Goal: Task Accomplishment & Management: Complete application form

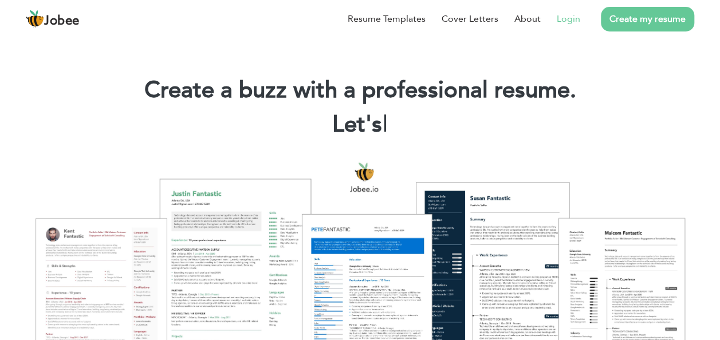
click at [567, 14] on link "Login" at bounding box center [568, 19] width 23 height 14
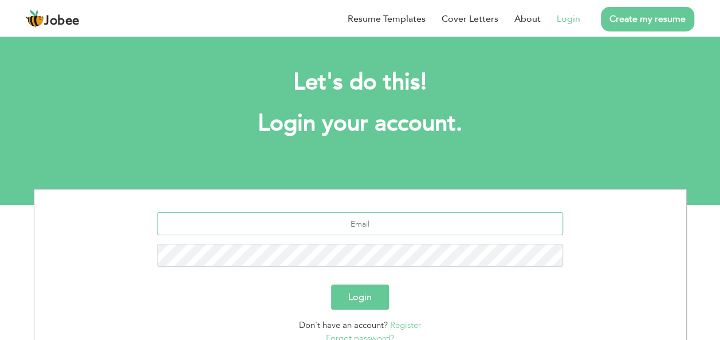
click at [299, 227] on input "text" at bounding box center [360, 223] width 406 height 23
type input "[EMAIL_ADDRESS][DOMAIN_NAME]"
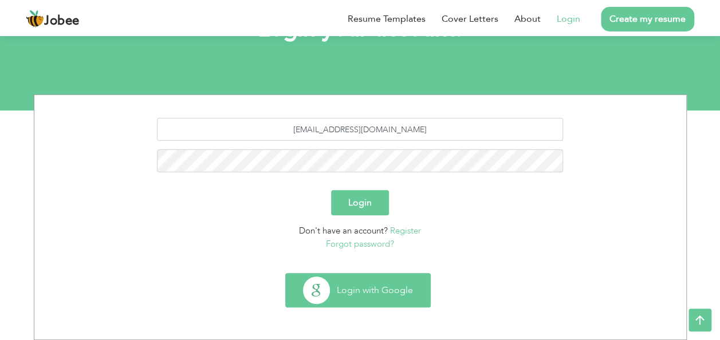
click at [363, 290] on button "Login with Google" at bounding box center [358, 290] width 144 height 33
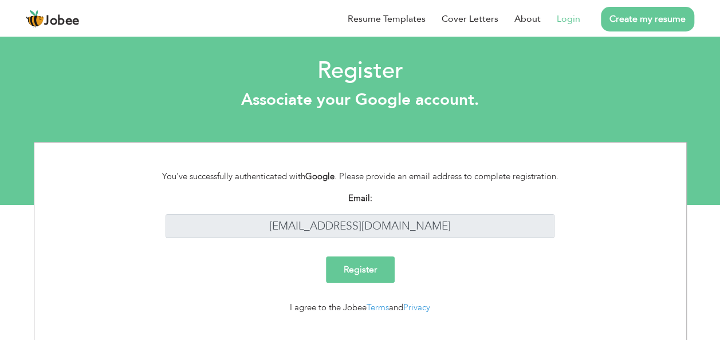
click at [380, 271] on input "Register" at bounding box center [360, 270] width 69 height 26
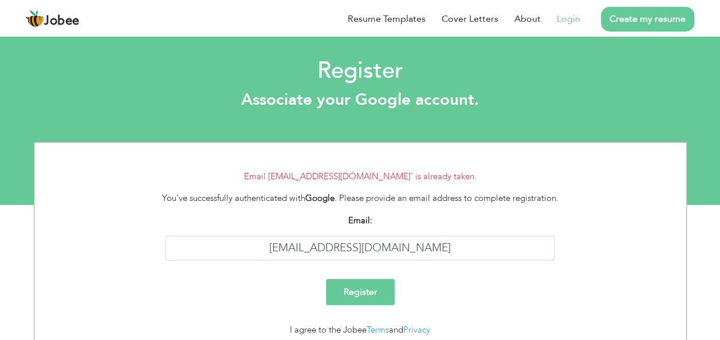
click at [641, 12] on link "Create my resume" at bounding box center [647, 19] width 93 height 25
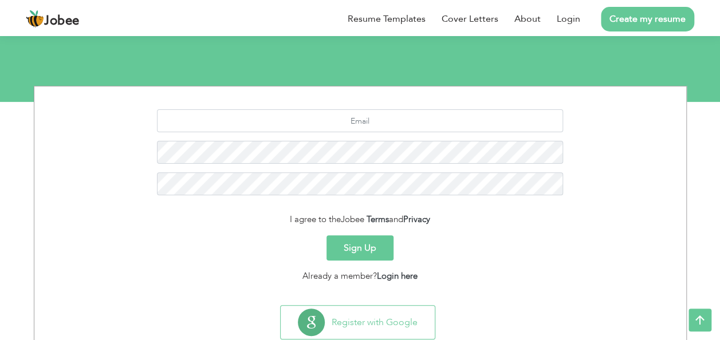
scroll to position [135, 0]
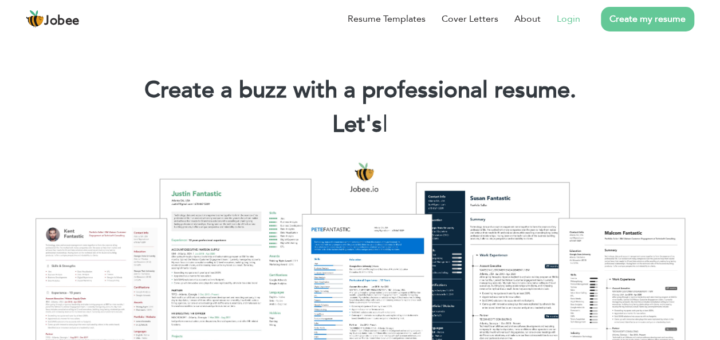
click at [569, 15] on link "Login" at bounding box center [568, 19] width 23 height 14
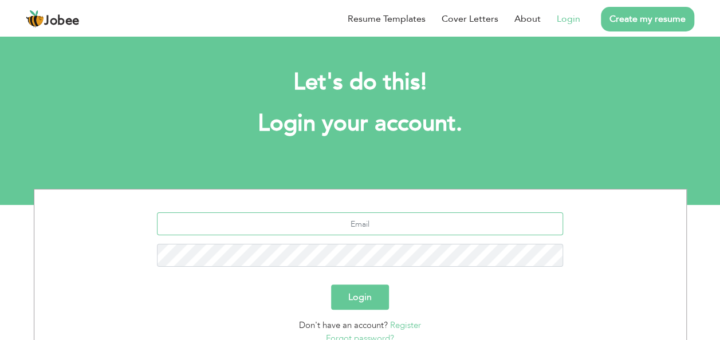
click at [353, 223] on input "text" at bounding box center [360, 223] width 406 height 23
type input "[EMAIL_ADDRESS][DOMAIN_NAME]"
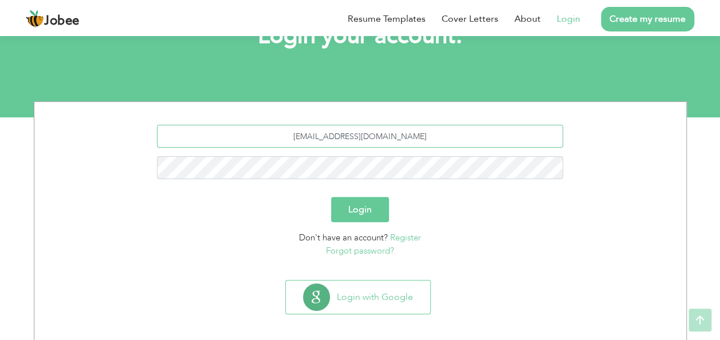
scroll to position [88, 0]
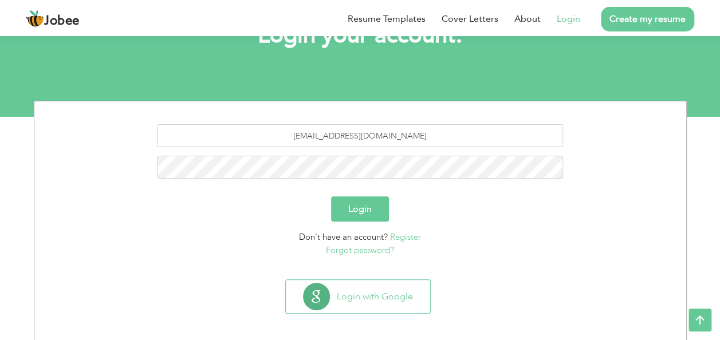
click at [346, 248] on link "Forgot password?" at bounding box center [360, 250] width 68 height 11
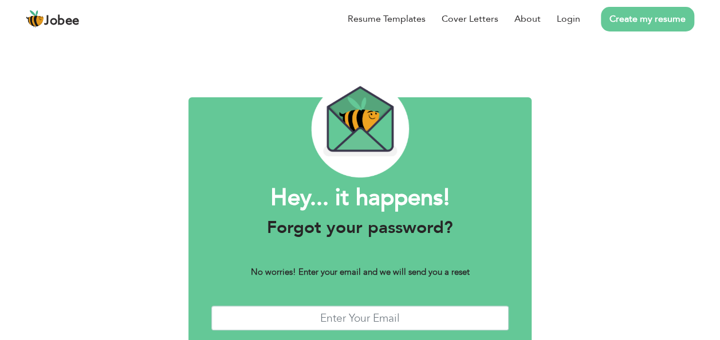
scroll to position [64, 0]
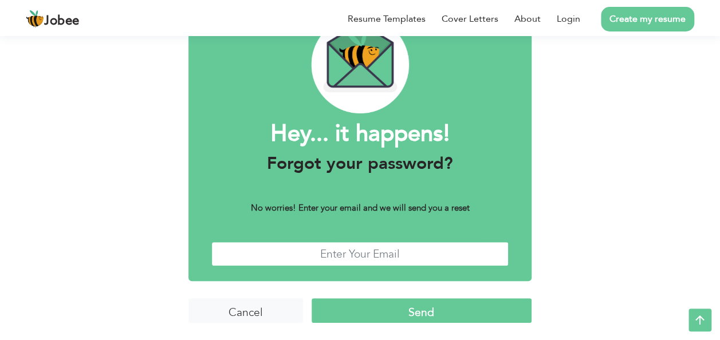
click at [342, 252] on input "text" at bounding box center [359, 254] width 297 height 25
type input "[EMAIL_ADDRESS][DOMAIN_NAME]"
click at [347, 305] on input "Send" at bounding box center [422, 310] width 220 height 25
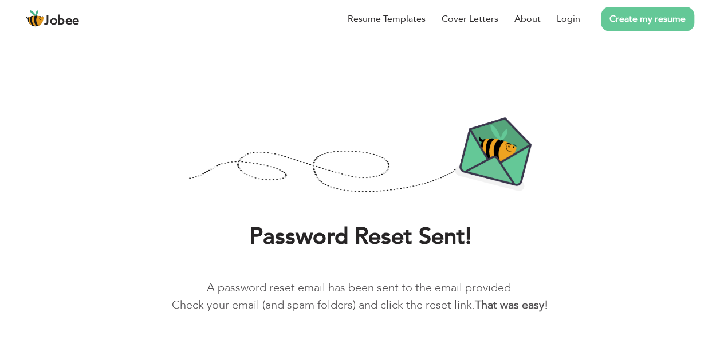
scroll to position [42, 0]
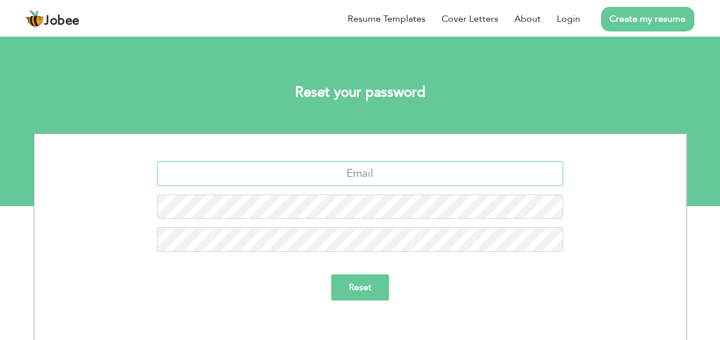
click at [309, 172] on input "text" at bounding box center [360, 174] width 406 height 25
type input "[EMAIL_ADDRESS][DOMAIN_NAME]"
click at [359, 280] on input "Reset" at bounding box center [360, 287] width 58 height 26
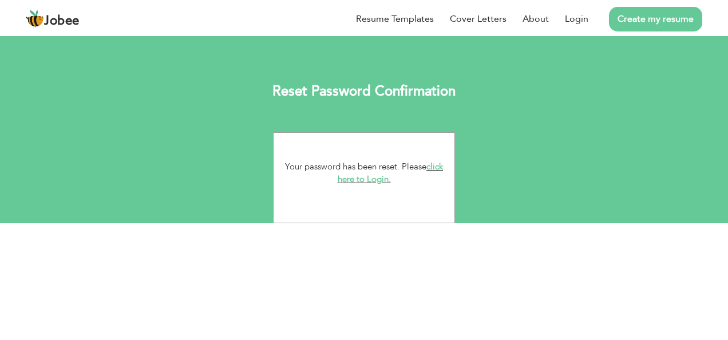
click at [376, 179] on link "click here to Login." at bounding box center [391, 173] width 106 height 25
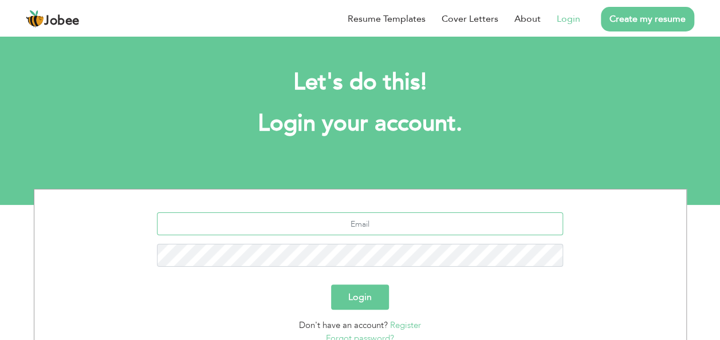
click at [357, 230] on input "text" at bounding box center [360, 223] width 406 height 23
type input "[EMAIL_ADDRESS][DOMAIN_NAME]"
click at [351, 297] on button "Login" at bounding box center [360, 297] width 58 height 25
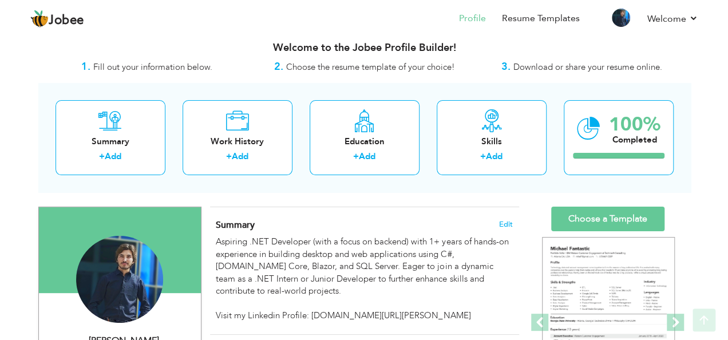
scroll to position [9, 0]
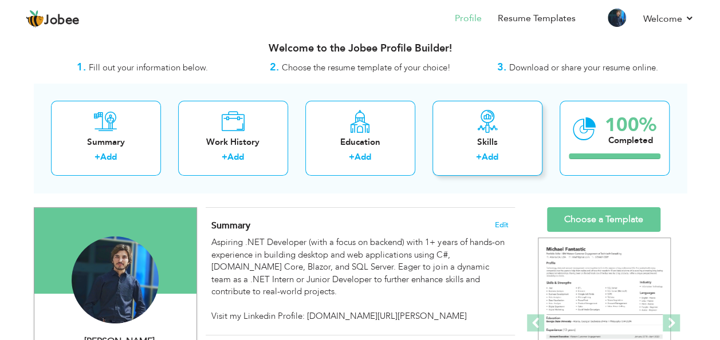
click at [505, 131] on div "Skills + Add" at bounding box center [487, 138] width 110 height 75
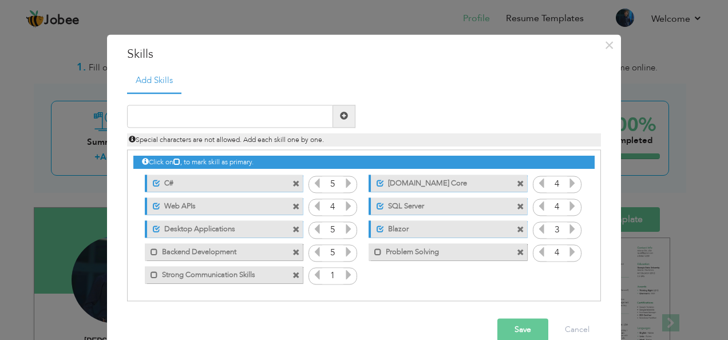
click at [293, 278] on span at bounding box center [296, 276] width 7 height 7
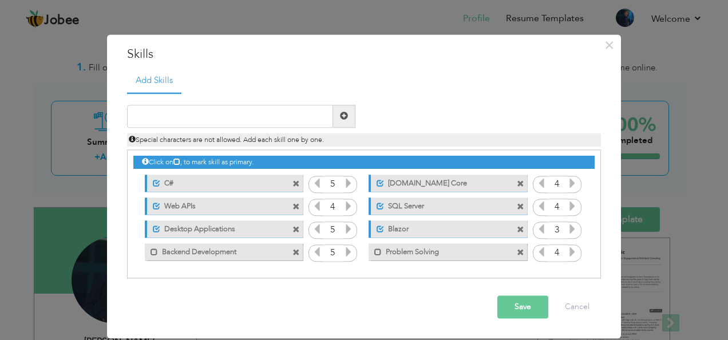
click at [297, 251] on span at bounding box center [296, 253] width 7 height 7
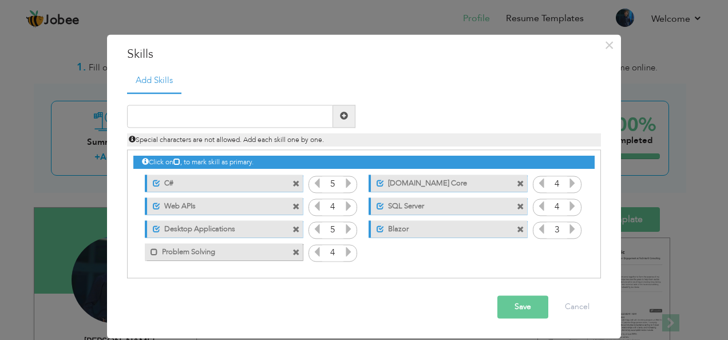
click at [297, 229] on span at bounding box center [296, 230] width 7 height 7
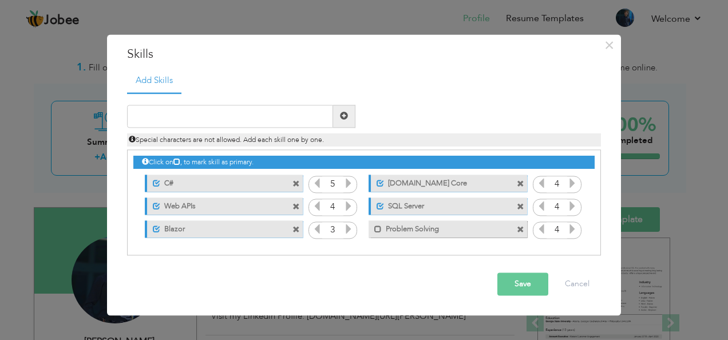
click at [297, 230] on span at bounding box center [296, 230] width 7 height 7
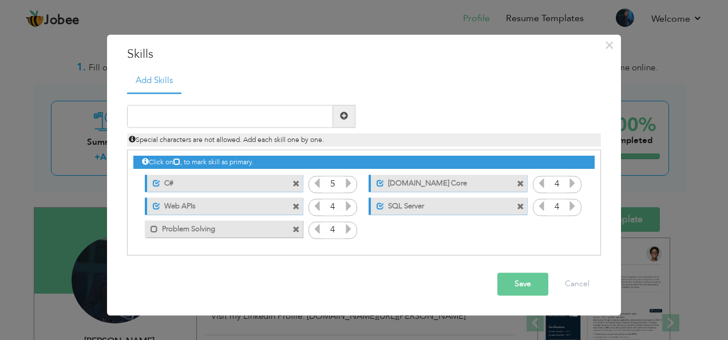
click at [298, 230] on span at bounding box center [296, 230] width 7 height 7
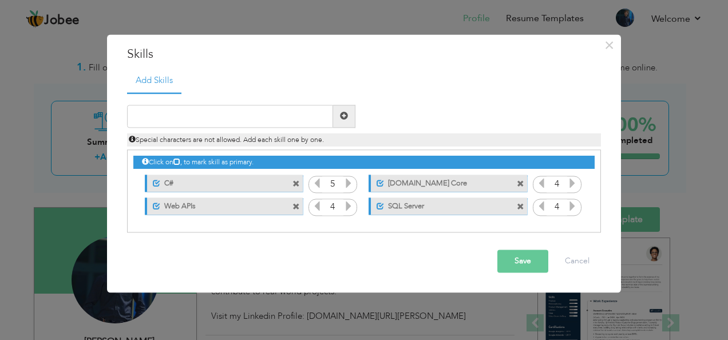
click at [518, 206] on span at bounding box center [520, 207] width 7 height 7
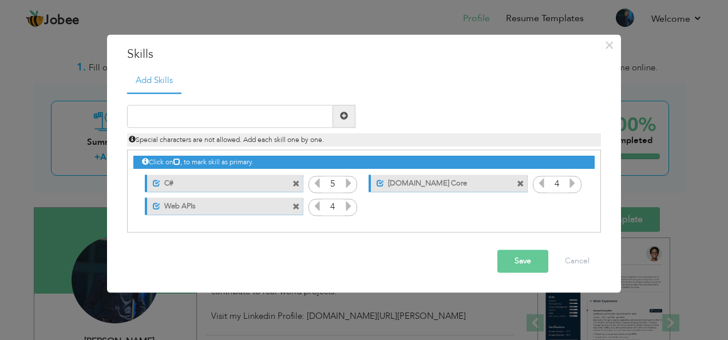
click at [294, 204] on span at bounding box center [296, 207] width 7 height 7
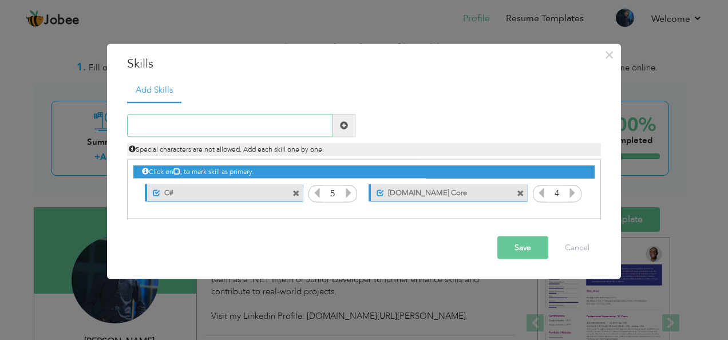
click at [304, 125] on input "text" at bounding box center [230, 125] width 206 height 23
type input "[DOMAIN_NAME]"
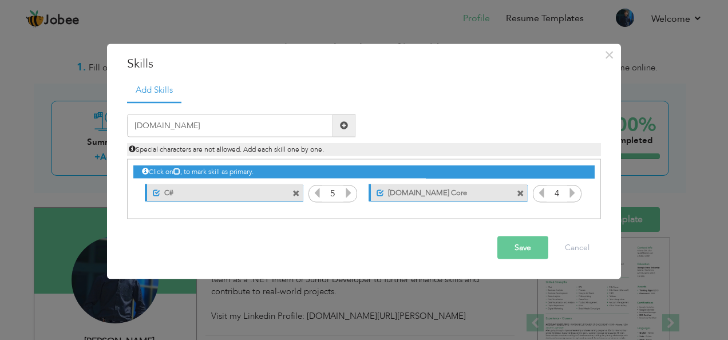
click at [337, 127] on span at bounding box center [344, 125] width 22 height 23
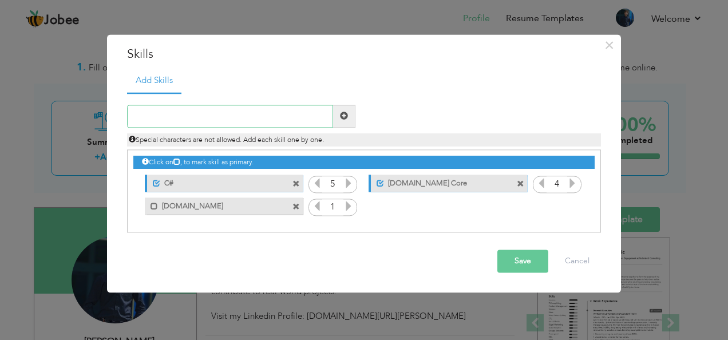
click at [255, 122] on input "text" at bounding box center [230, 116] width 206 height 23
type input "MVC"
click at [342, 117] on span at bounding box center [344, 116] width 8 height 8
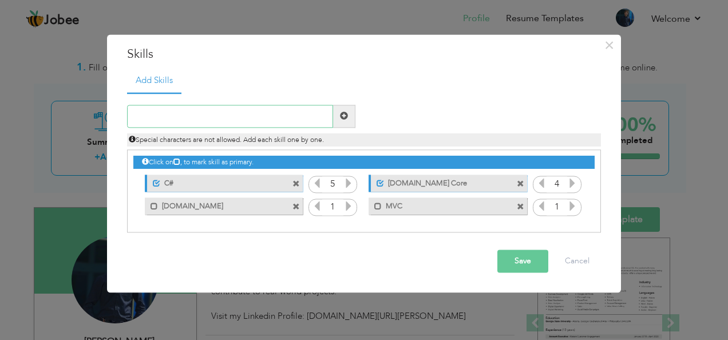
click at [245, 117] on input "text" at bounding box center [230, 116] width 206 height 23
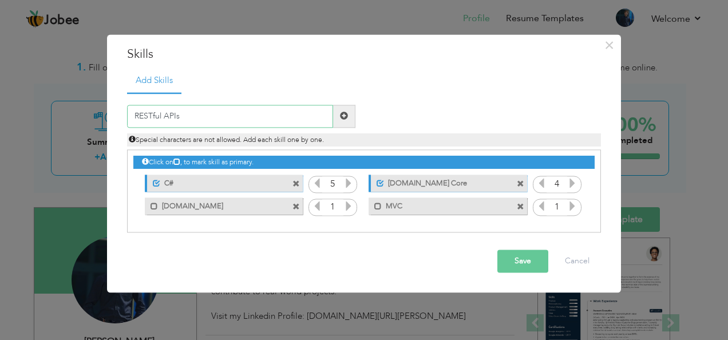
type input "RESTful APIs"
click at [344, 118] on span at bounding box center [344, 116] width 8 height 8
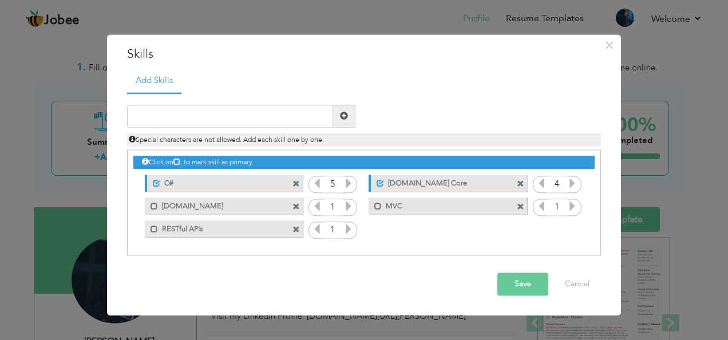
click at [344, 117] on span at bounding box center [344, 116] width 8 height 8
type input "SQL Server"
click at [343, 120] on span at bounding box center [344, 116] width 8 height 8
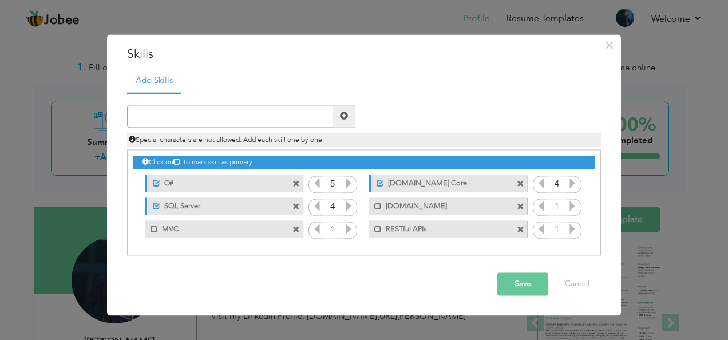
click at [284, 112] on input "text" at bounding box center [230, 116] width 206 height 23
type input "Entity Framework Core"
click at [342, 113] on span at bounding box center [344, 116] width 8 height 8
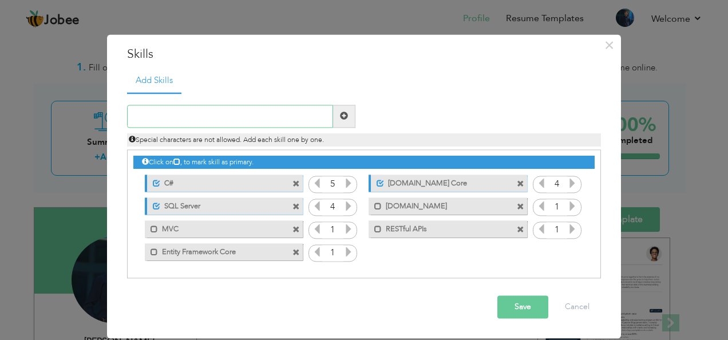
click at [176, 116] on input "text" at bounding box center [230, 116] width 206 height 23
type input "Blazor"
click at [342, 116] on span at bounding box center [344, 116] width 8 height 8
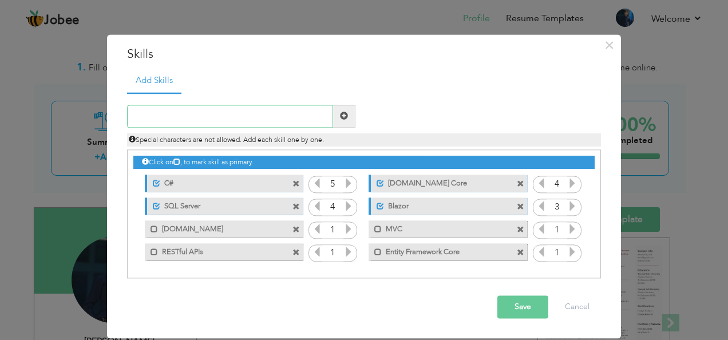
click at [268, 118] on input "text" at bounding box center [230, 116] width 206 height 23
type input "JQuery"
click at [351, 118] on span at bounding box center [344, 116] width 22 height 23
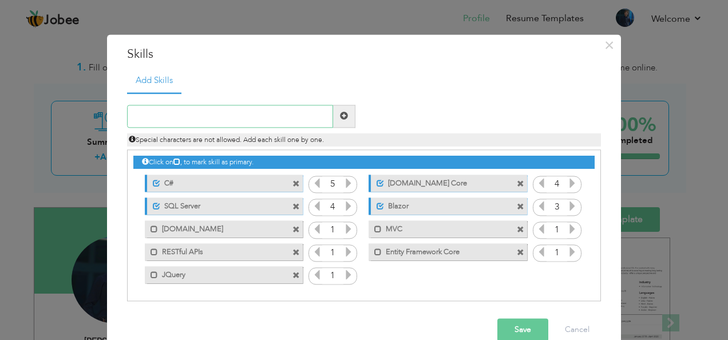
click at [267, 111] on input "text" at bounding box center [230, 116] width 206 height 23
type input "HTML"
click at [341, 116] on span at bounding box center [344, 116] width 8 height 8
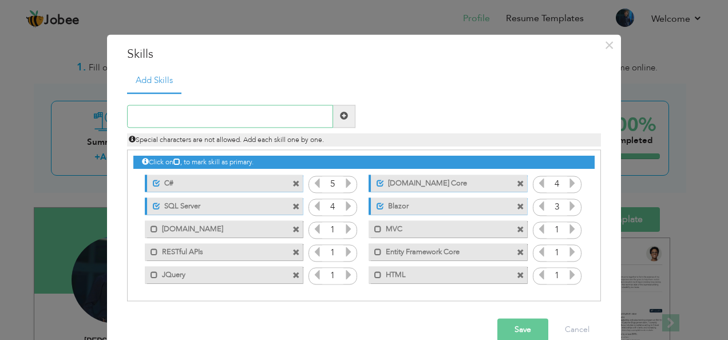
click at [267, 117] on input "text" at bounding box center [230, 116] width 206 height 23
type input "CSS"
click at [340, 119] on span at bounding box center [344, 116] width 8 height 8
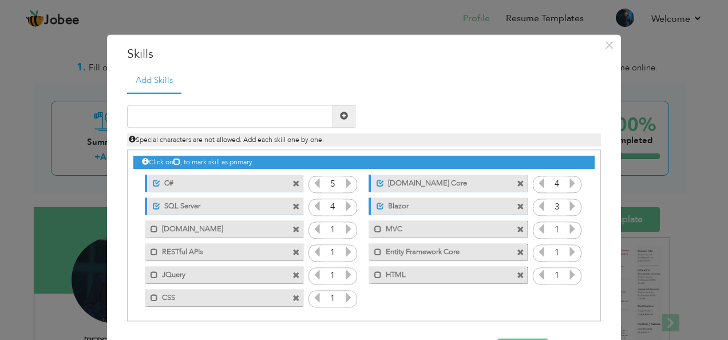
click at [344, 226] on icon at bounding box center [349, 229] width 10 height 10
click at [568, 231] on icon at bounding box center [573, 229] width 10 height 10
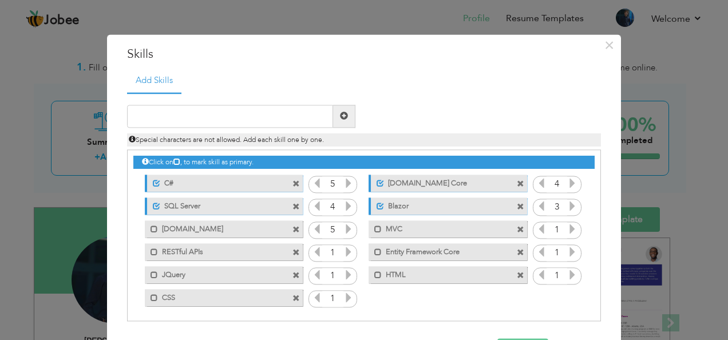
click at [568, 231] on icon at bounding box center [573, 229] width 10 height 10
click at [344, 252] on icon at bounding box center [349, 252] width 10 height 10
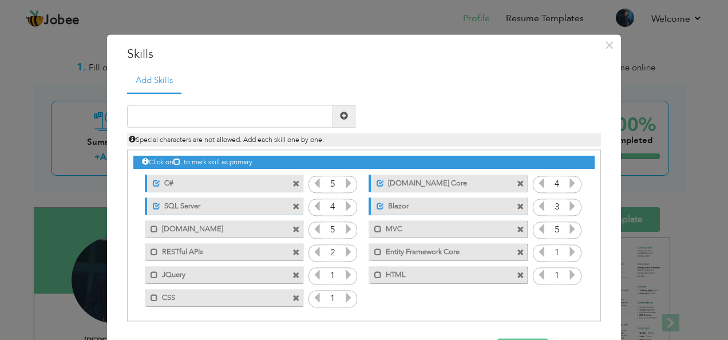
click at [344, 252] on icon at bounding box center [349, 252] width 10 height 10
click at [568, 250] on icon at bounding box center [573, 252] width 10 height 10
click at [344, 274] on icon at bounding box center [349, 275] width 10 height 10
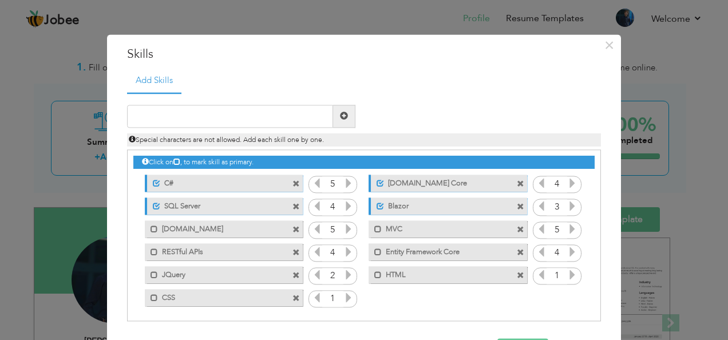
click at [344, 274] on icon at bounding box center [349, 275] width 10 height 10
click at [312, 274] on icon at bounding box center [317, 275] width 10 height 10
click at [568, 275] on icon at bounding box center [573, 275] width 10 height 10
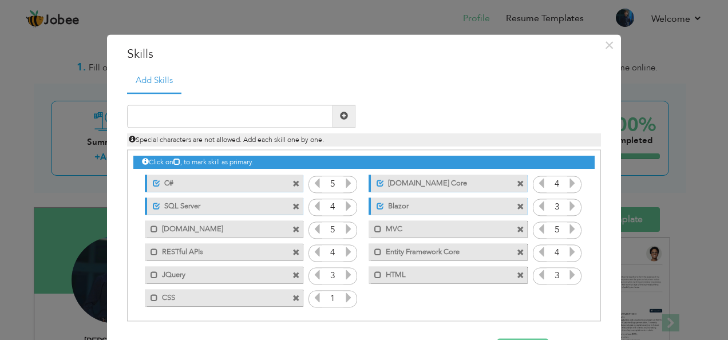
click at [568, 275] on icon at bounding box center [573, 275] width 10 height 10
click at [537, 275] on icon at bounding box center [542, 275] width 10 height 10
click at [344, 297] on icon at bounding box center [349, 298] width 10 height 10
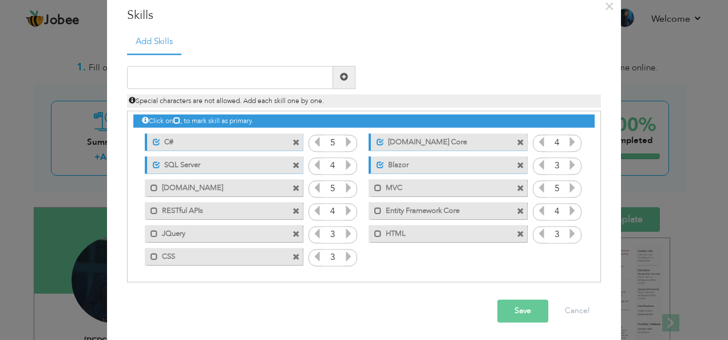
scroll to position [41, 0]
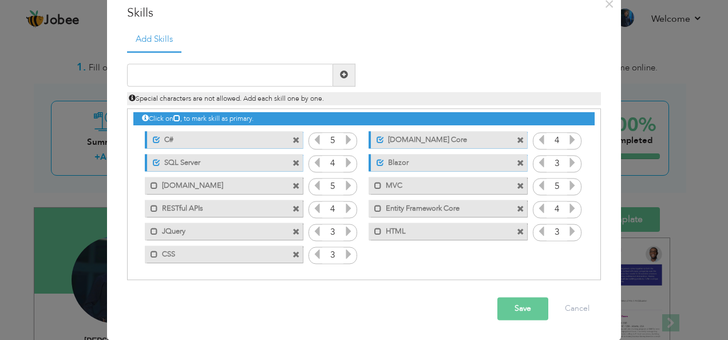
click at [518, 309] on button "Save" at bounding box center [523, 308] width 51 height 23
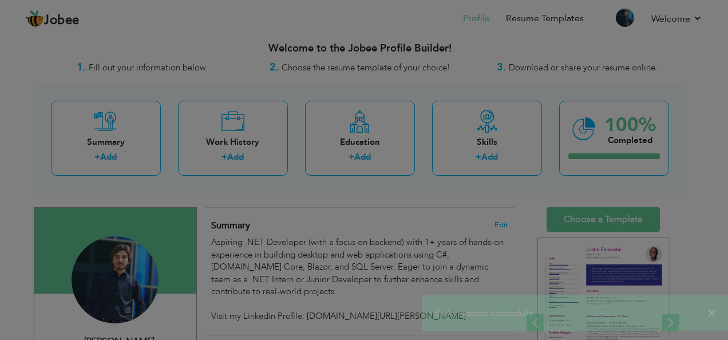
scroll to position [0, 0]
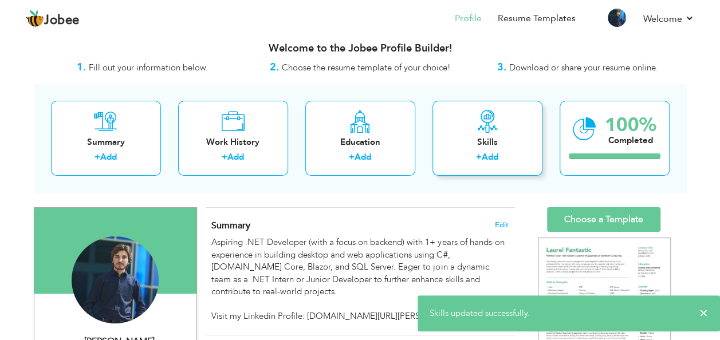
click at [481, 145] on div "Skills" at bounding box center [488, 142] width 92 height 12
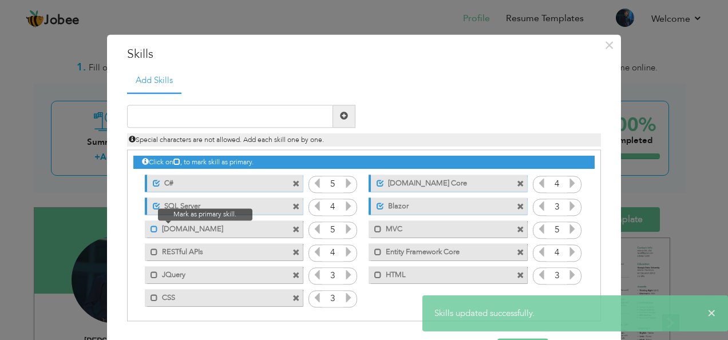
click at [151, 228] on span at bounding box center [154, 229] width 7 height 7
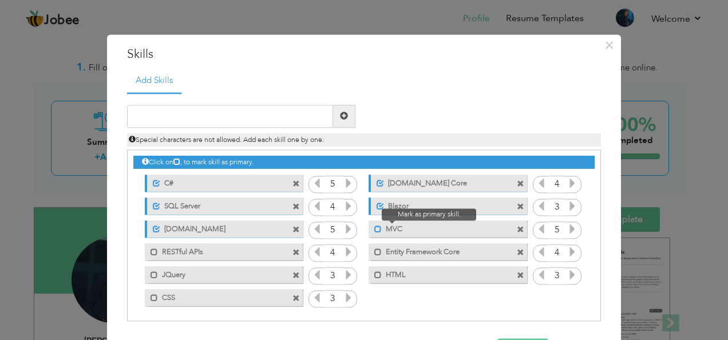
click at [375, 229] on span at bounding box center [378, 229] width 7 height 7
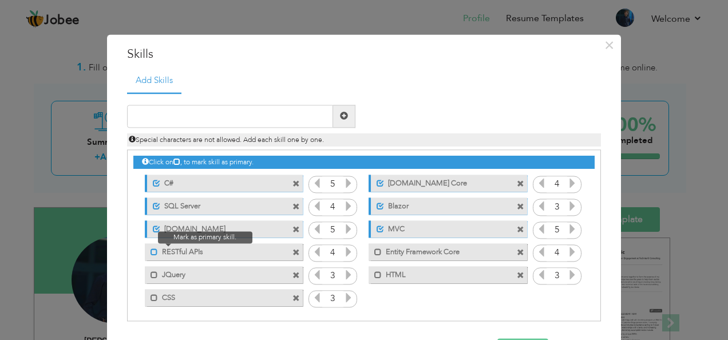
click at [151, 251] on span at bounding box center [154, 252] width 7 height 7
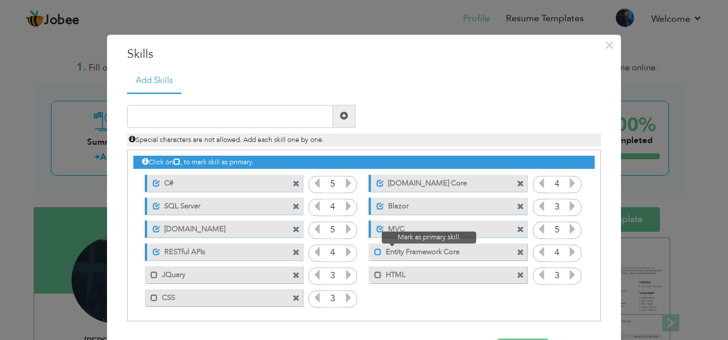
click at [375, 253] on span at bounding box center [378, 252] width 7 height 7
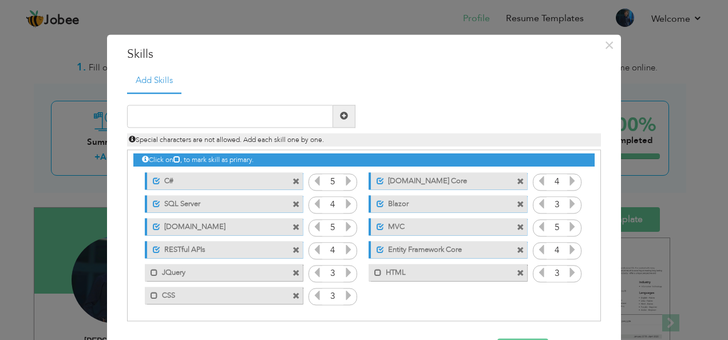
scroll to position [41, 0]
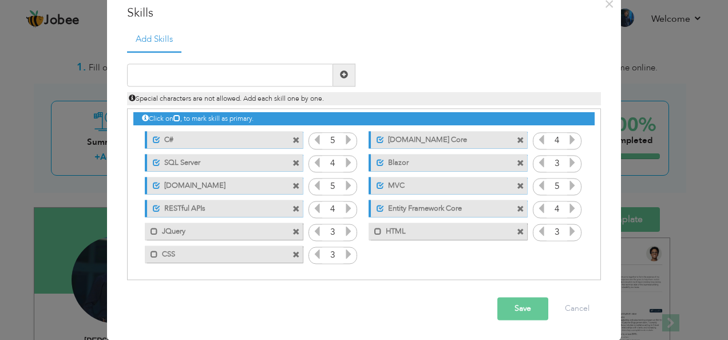
click at [513, 307] on button "Save" at bounding box center [523, 308] width 51 height 23
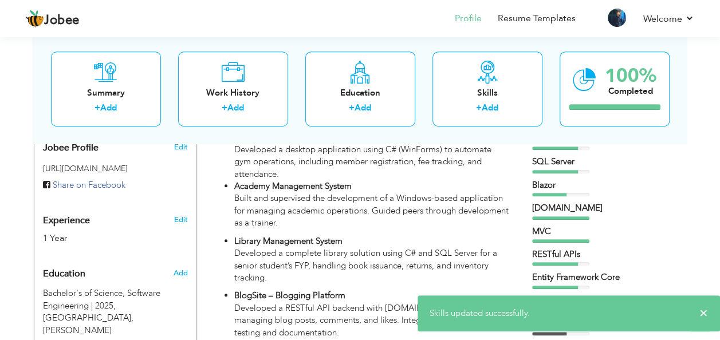
scroll to position [359, 0]
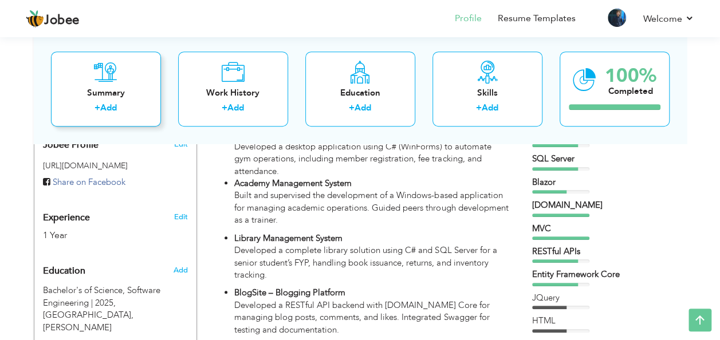
click at [125, 80] on div "Summary + Add" at bounding box center [106, 89] width 110 height 75
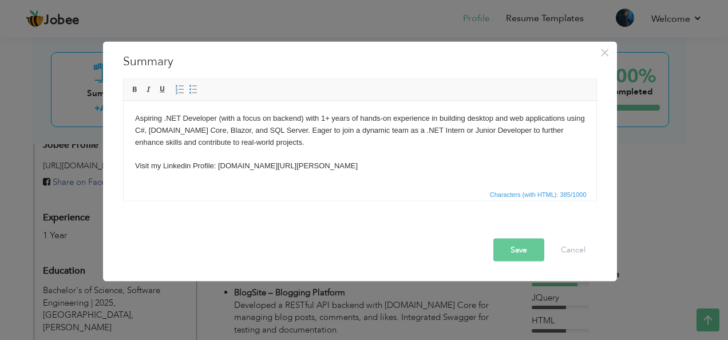
click at [259, 148] on body "Aspiring .NET Developer (with a focus on backend) with 1+ years of hands-on exp…" at bounding box center [360, 142] width 450 height 60
click at [467, 131] on body "Aspiring .NET Developer (with a focus on backend) with 1+ years of hands-on exp…" at bounding box center [360, 142] width 450 height 60
click at [161, 119] on body "Aspiring .NET Developer (with a focus on backend) with 1+ years of hands-on exp…" at bounding box center [360, 142] width 450 height 60
click at [160, 168] on body "Aspiring Full Stack .NET Developer (with a focus on backend) with 1+ years of h…" at bounding box center [360, 142] width 450 height 60
click at [166, 166] on body "Aspiring Full Stack .NET Developer (with a focus on backend) with 1+ years of h…" at bounding box center [360, 142] width 450 height 60
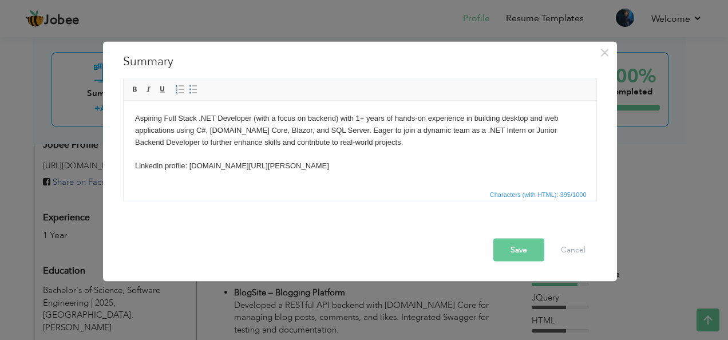
click at [504, 236] on div at bounding box center [362, 229] width 485 height 20
click at [510, 255] on button "Save" at bounding box center [519, 250] width 51 height 23
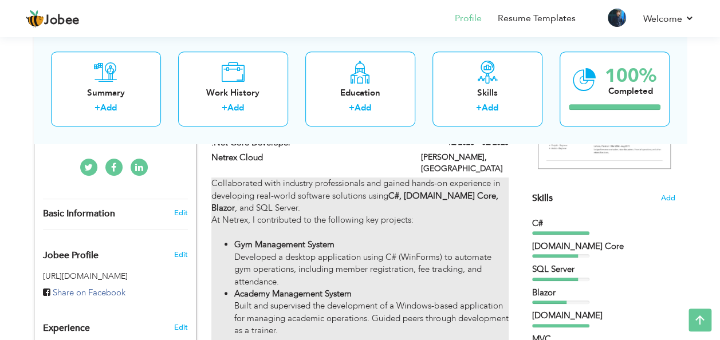
scroll to position [243, 0]
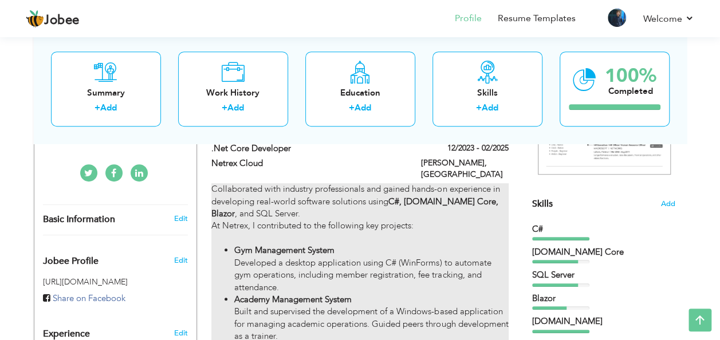
click at [404, 237] on div "Collaborated with industry professionals and gained hands-on experience in deve…" at bounding box center [359, 345] width 297 height 324
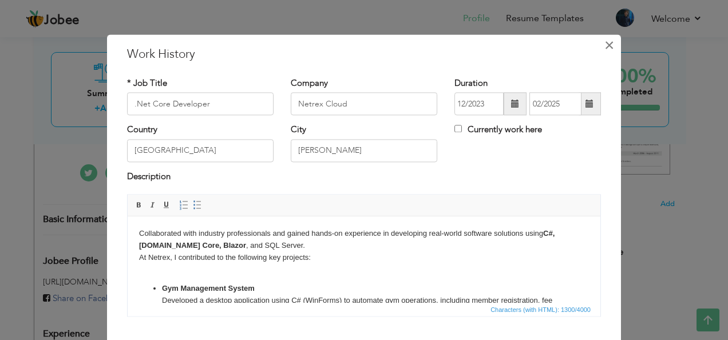
click at [600, 46] on button "×" at bounding box center [609, 45] width 18 height 18
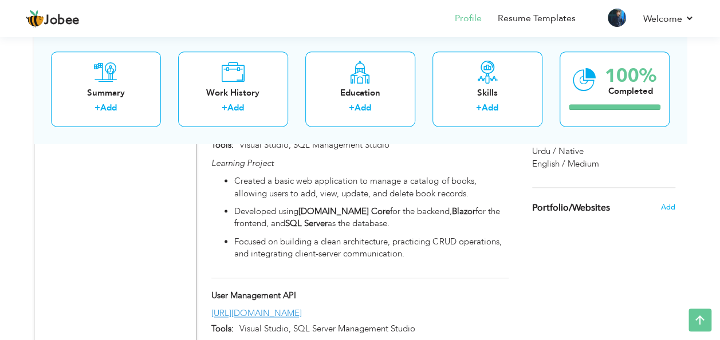
scroll to position [638, 0]
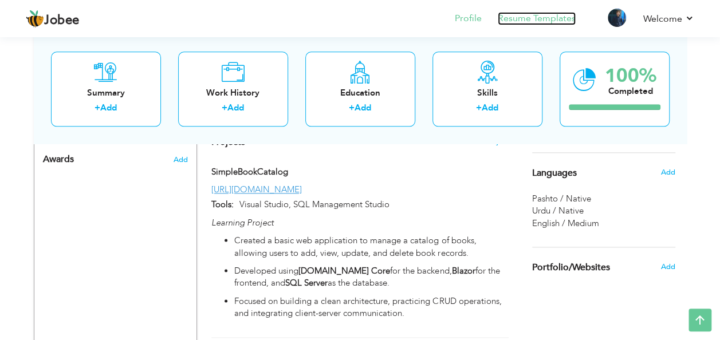
click at [535, 18] on link "Resume Templates" at bounding box center [537, 18] width 78 height 13
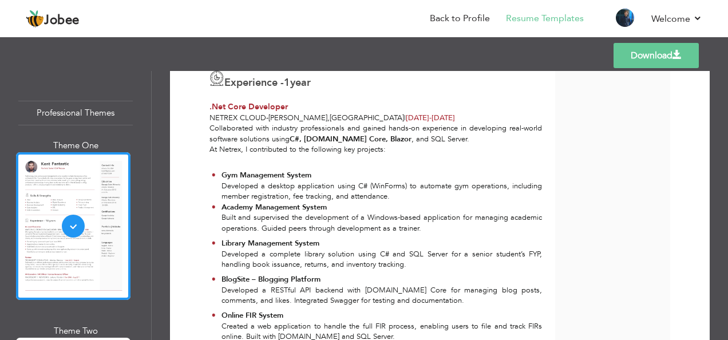
scroll to position [168, 0]
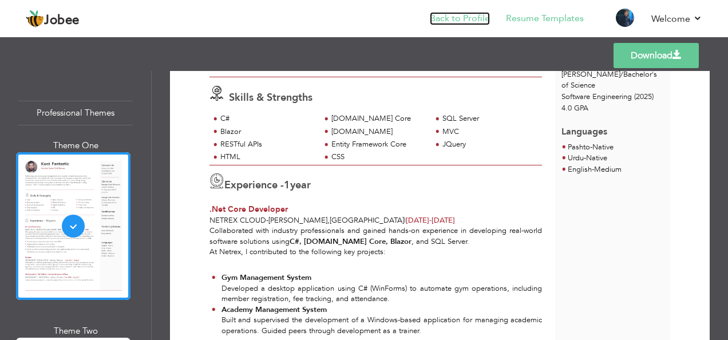
click at [454, 17] on link "Back to Profile" at bounding box center [460, 18] width 60 height 13
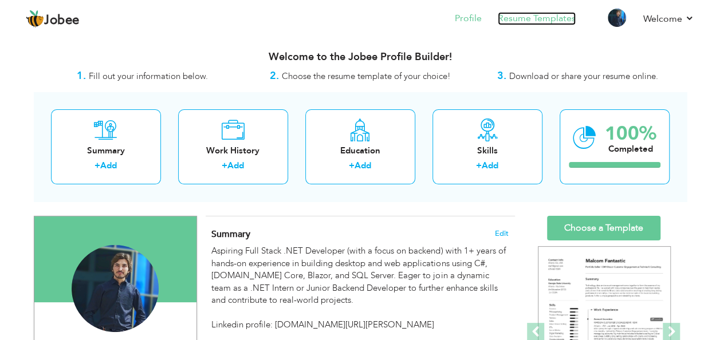
click at [552, 16] on link "Resume Templates" at bounding box center [537, 18] width 78 height 13
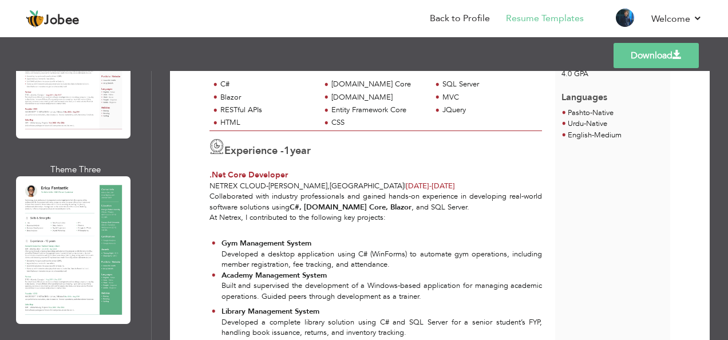
scroll to position [351, 0]
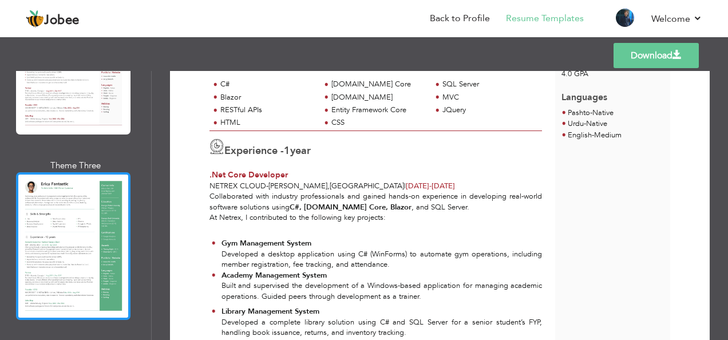
drag, startPoint x: 99, startPoint y: 273, endPoint x: 78, endPoint y: 271, distance: 21.3
click at [78, 271] on div at bounding box center [73, 246] width 115 height 148
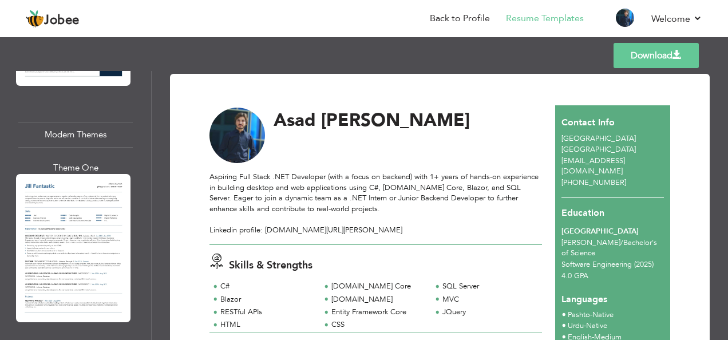
scroll to position [1140, 0]
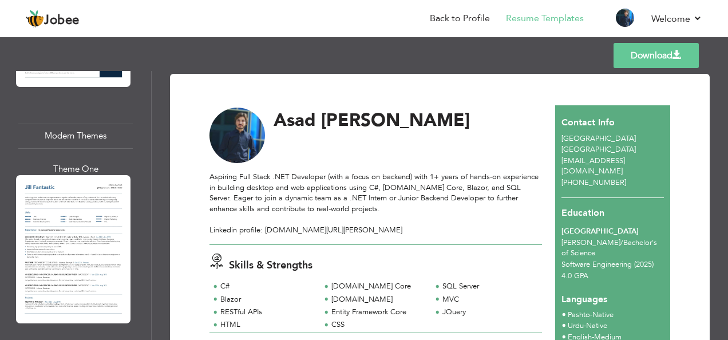
click at [79, 228] on div at bounding box center [73, 249] width 115 height 148
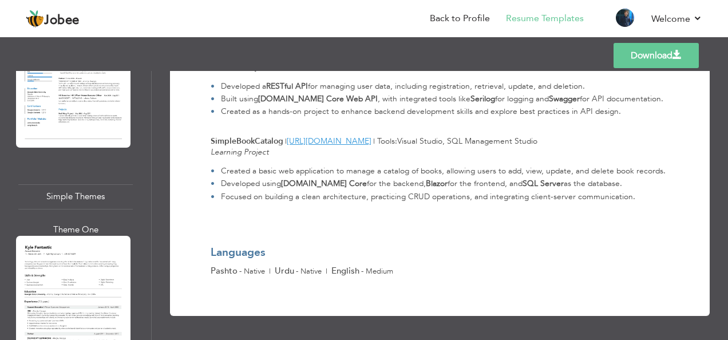
scroll to position [4198, 0]
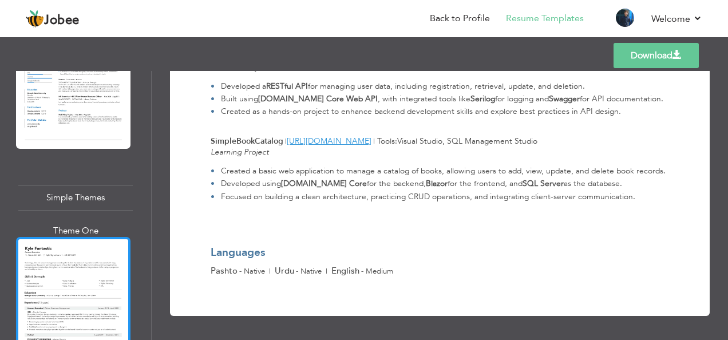
click at [74, 237] on div at bounding box center [73, 311] width 115 height 148
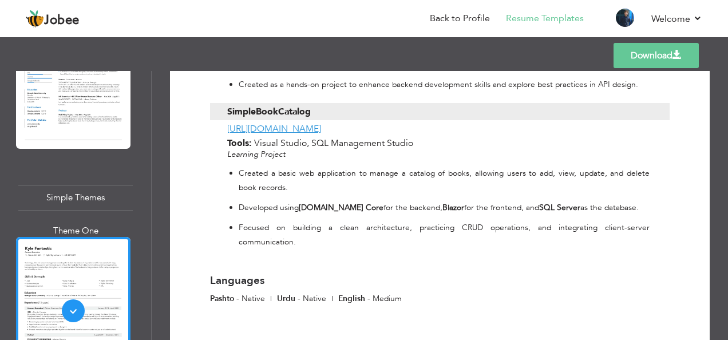
scroll to position [1019, 0]
click at [473, 20] on link "Back to Profile" at bounding box center [460, 18] width 60 height 13
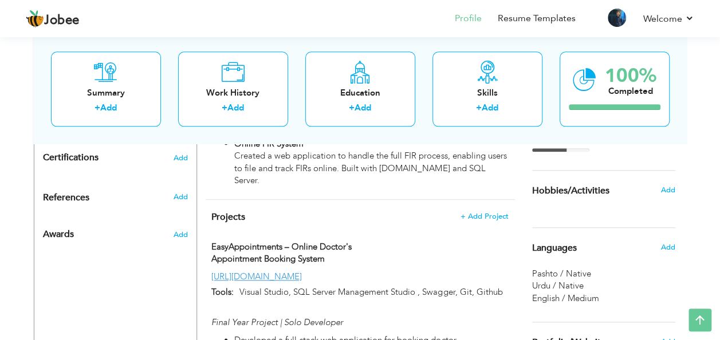
scroll to position [562, 0]
click at [568, 255] on div "Languages" at bounding box center [589, 248] width 133 height 23
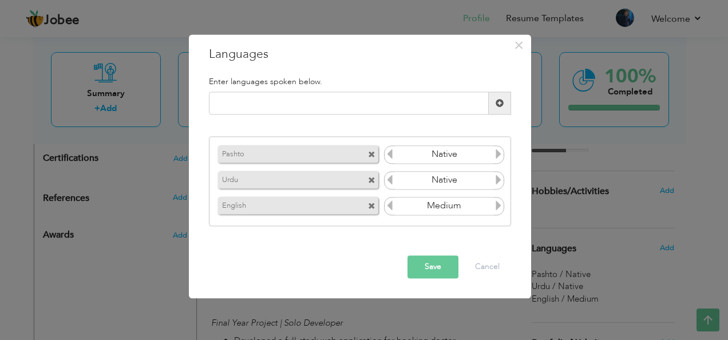
click at [498, 205] on icon at bounding box center [499, 205] width 10 height 10
click at [389, 204] on icon at bounding box center [390, 205] width 10 height 10
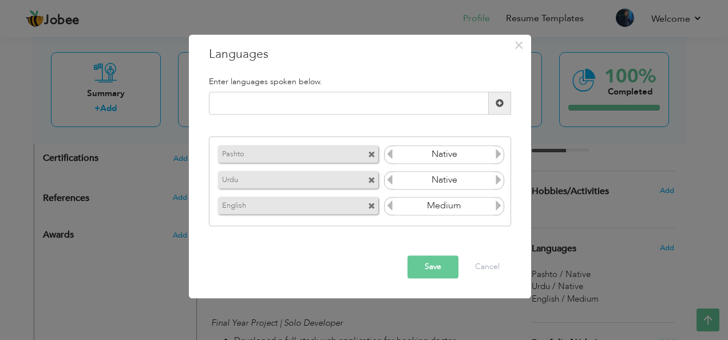
click at [445, 264] on button "Save" at bounding box center [433, 267] width 51 height 23
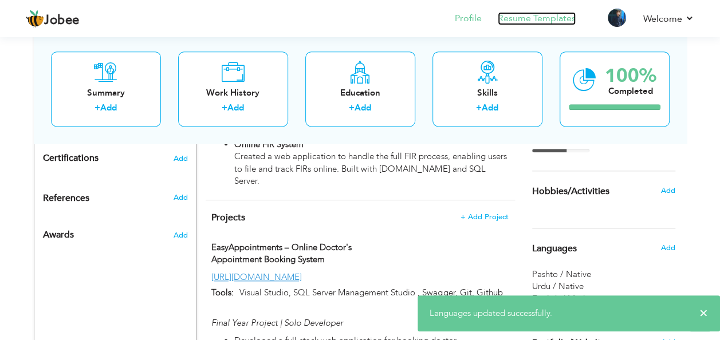
click at [572, 20] on link "Resume Templates" at bounding box center [537, 18] width 78 height 13
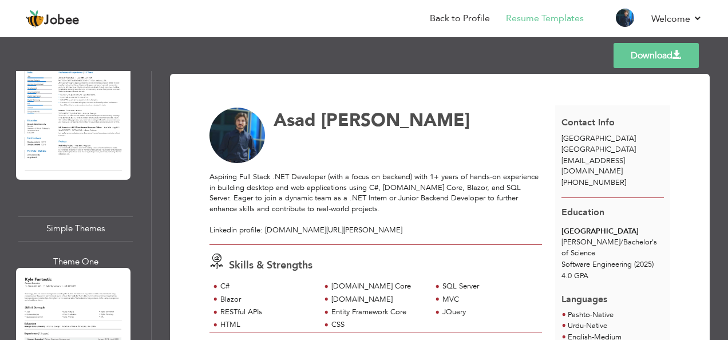
scroll to position [4166, 0]
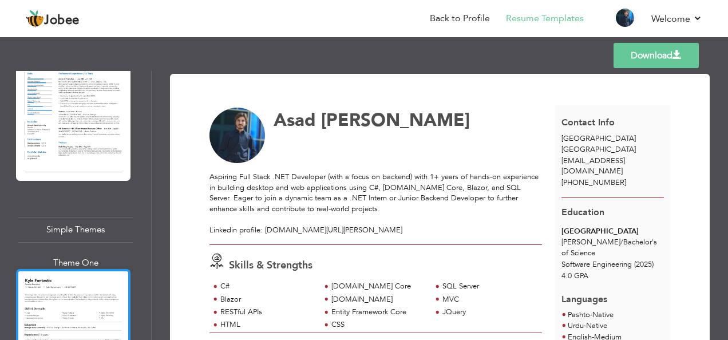
click at [84, 269] on div at bounding box center [73, 343] width 115 height 148
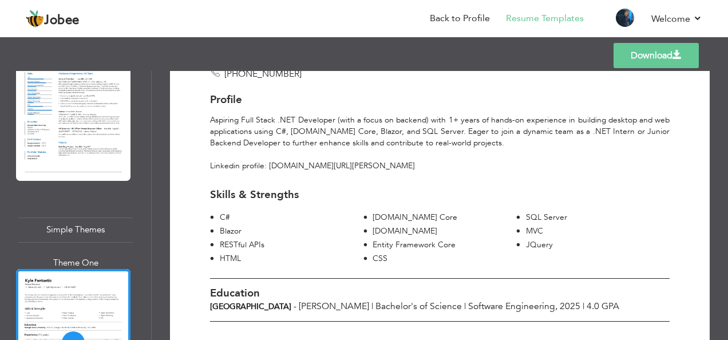
scroll to position [0, 0]
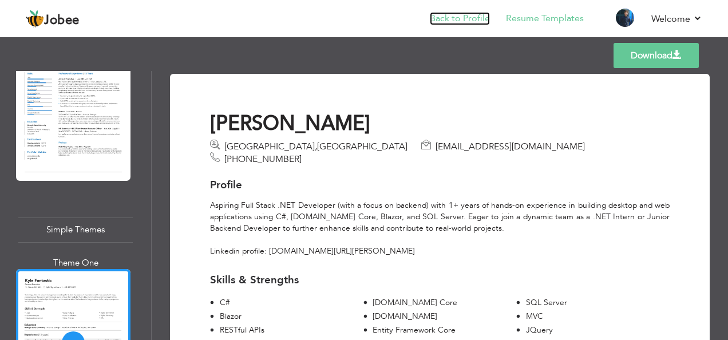
click at [463, 20] on link "Back to Profile" at bounding box center [460, 18] width 60 height 13
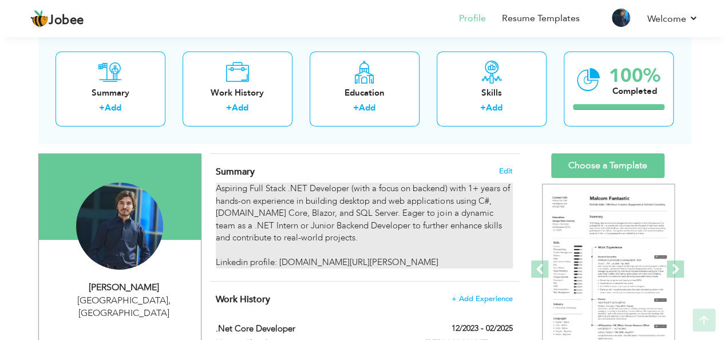
scroll to position [79, 0]
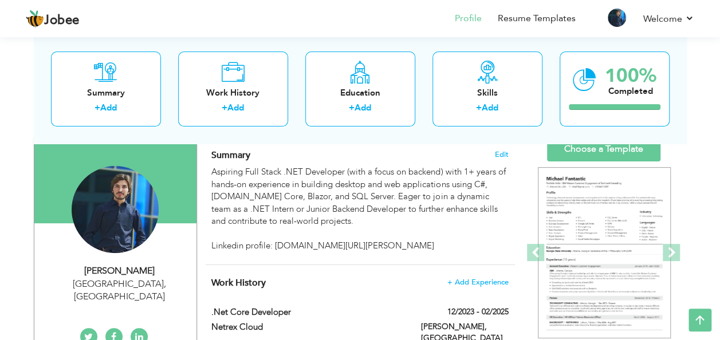
click at [128, 278] on div "[GEOGRAPHIC_DATA] , [GEOGRAPHIC_DATA]" at bounding box center [119, 291] width 153 height 26
type input "Asad"
type input "[PERSON_NAME]"
type input "[PHONE_NUMBER]"
select select "number:166"
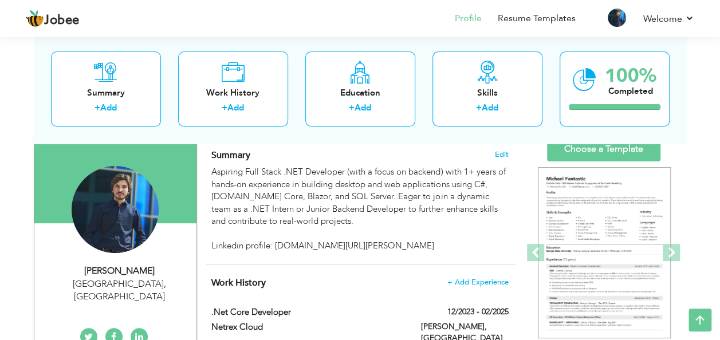
type input "[GEOGRAPHIC_DATA]"
select select "number:3"
type input "[DOMAIN_NAME][URL][PERSON_NAME]"
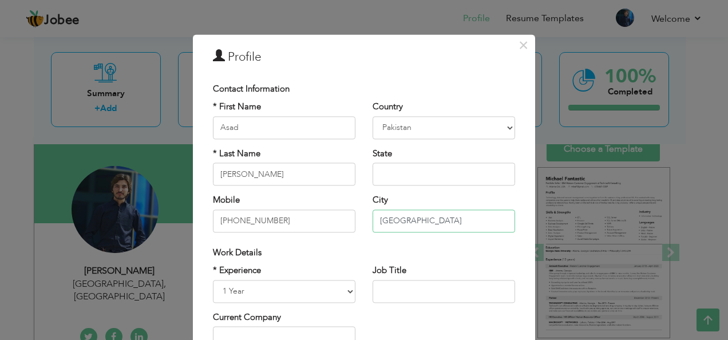
click at [427, 223] on input "[GEOGRAPHIC_DATA]" at bounding box center [444, 221] width 143 height 23
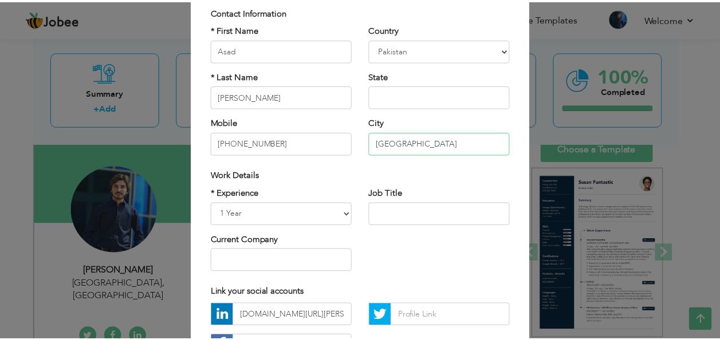
scroll to position [174, 0]
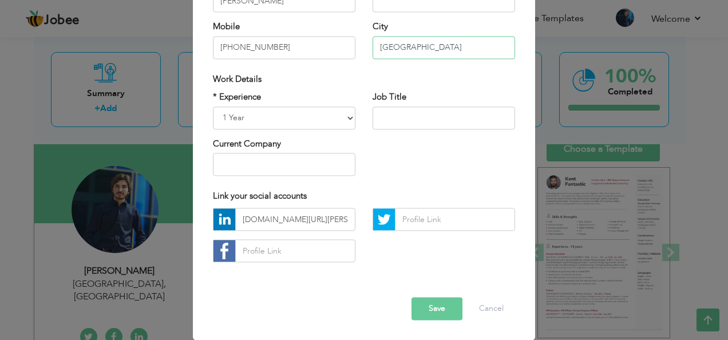
type input "[GEOGRAPHIC_DATA]"
click at [427, 317] on button "Save" at bounding box center [437, 309] width 51 height 23
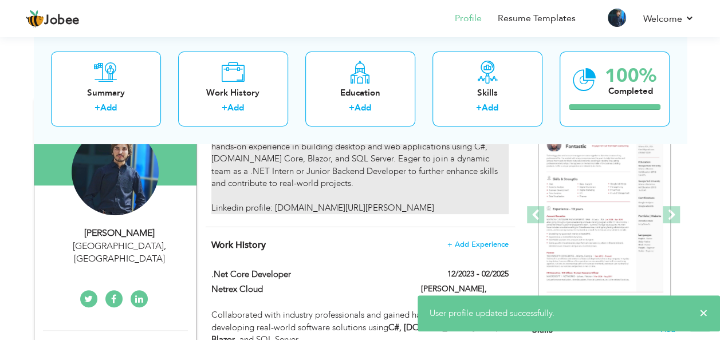
scroll to position [117, 0]
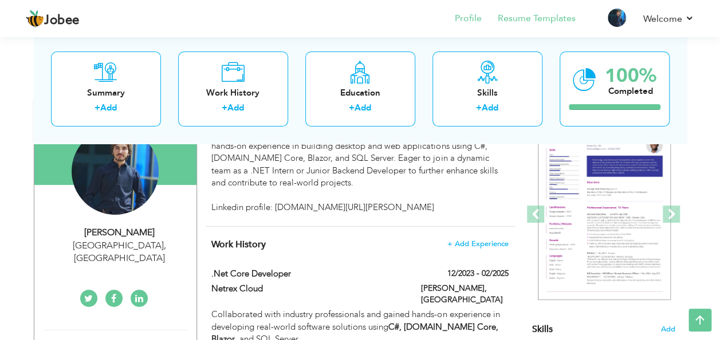
click at [513, 11] on li "Resume Templates" at bounding box center [529, 19] width 94 height 31
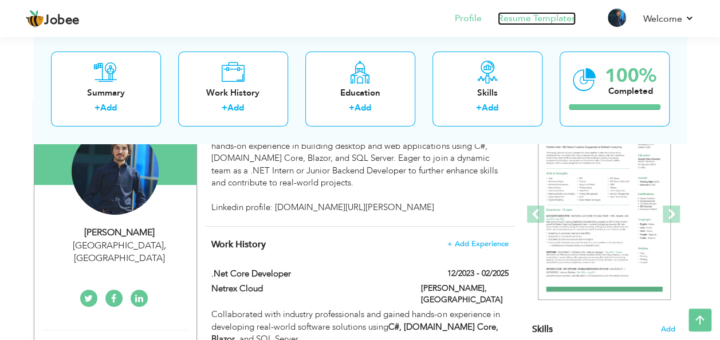
click at [545, 22] on link "Resume Templates" at bounding box center [537, 18] width 78 height 13
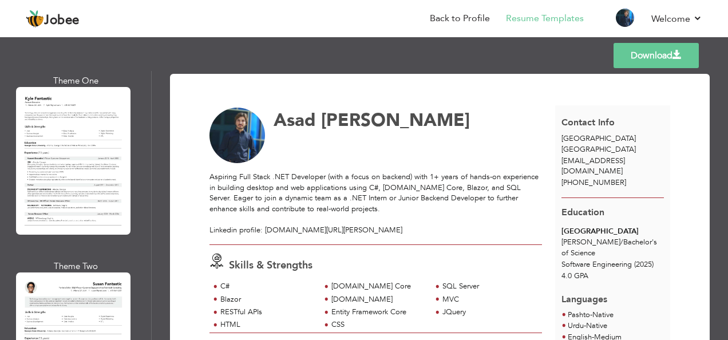
scroll to position [4347, 0]
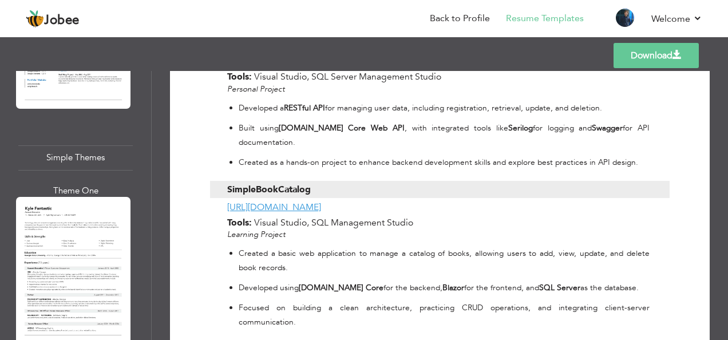
scroll to position [1060, 0]
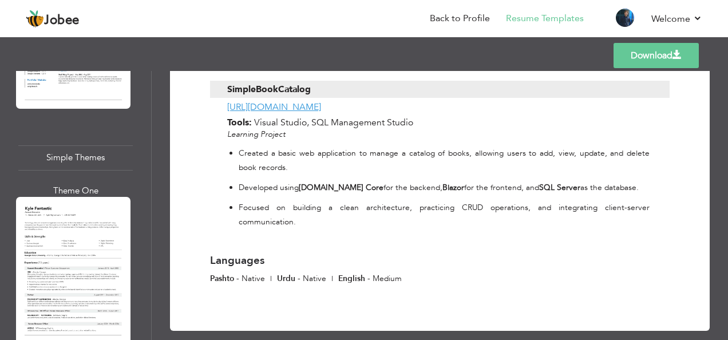
click at [636, 53] on link "Download" at bounding box center [656, 55] width 85 height 25
click at [462, 17] on link "Back to Profile" at bounding box center [460, 18] width 60 height 13
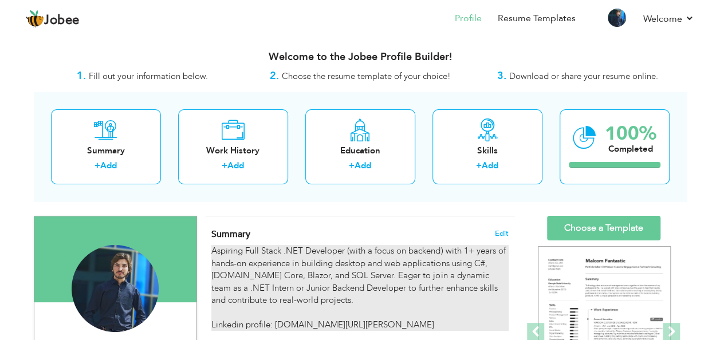
click at [277, 255] on div "Aspiring Full Stack .NET Developer (with a focus on backend) with 1+ years of h…" at bounding box center [359, 288] width 297 height 86
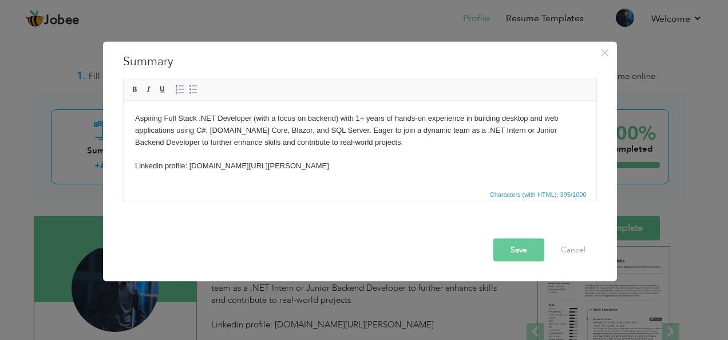
click at [373, 141] on body "Aspiring Full Stack .NET Developer (with a focus on backend) with 1+ years of h…" at bounding box center [360, 142] width 450 height 60
click at [354, 119] on body "Aspiring Full Stack .NET Developer (with a focus on backend) with 1+ years of h…" at bounding box center [360, 142] width 450 height 60
click at [489, 117] on body "Aspiring Full Stack .NET Developer (with a focus on backend) with over 1+ years…" at bounding box center [360, 142] width 450 height 60
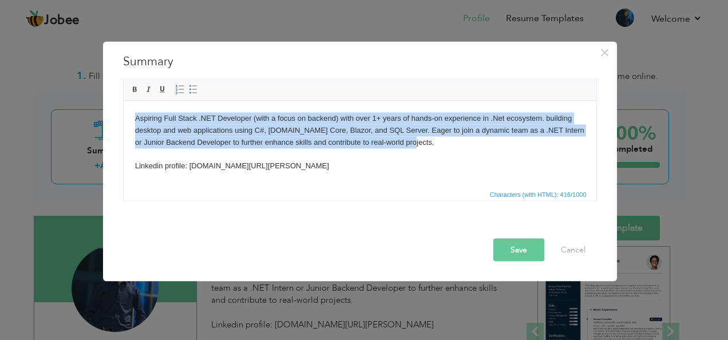
drag, startPoint x: 135, startPoint y: 118, endPoint x: 444, endPoint y: 142, distance: 310.2
click at [444, 142] on body "Aspiring Full Stack .NET Developer (with a focus on backend) with over 1+ years…" at bounding box center [360, 142] width 450 height 60
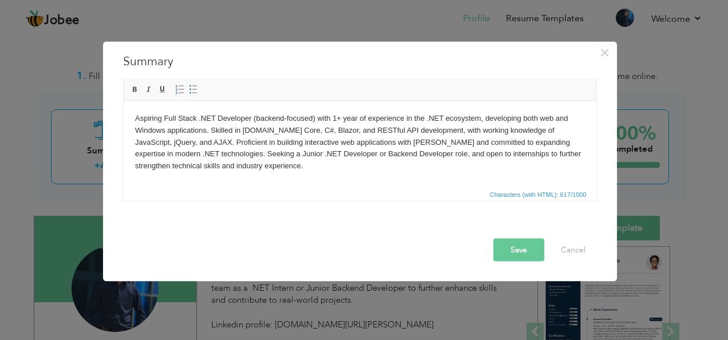
scroll to position [20, 0]
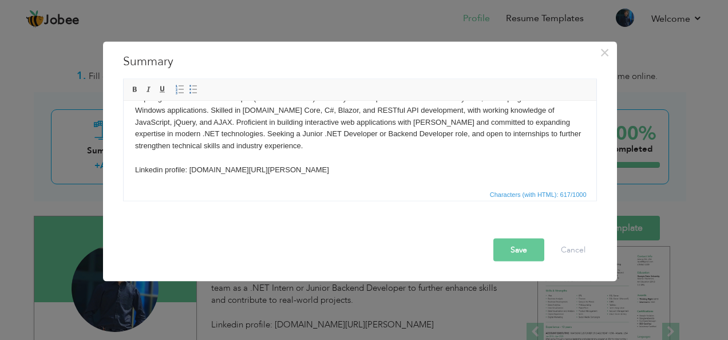
click at [531, 246] on button "Save" at bounding box center [519, 250] width 51 height 23
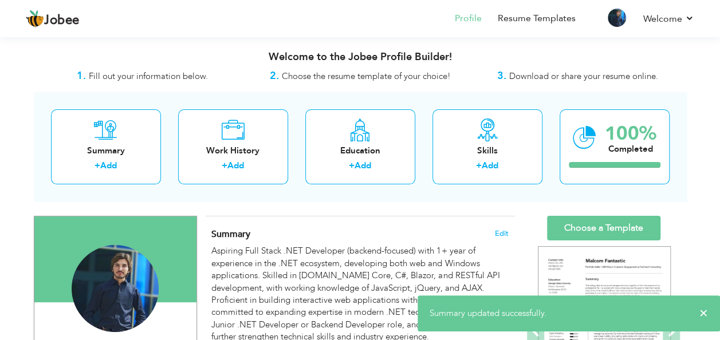
scroll to position [116, 0]
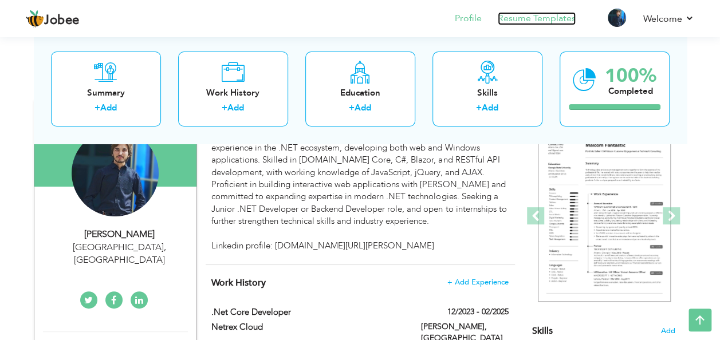
click at [519, 21] on link "Resume Templates" at bounding box center [537, 18] width 78 height 13
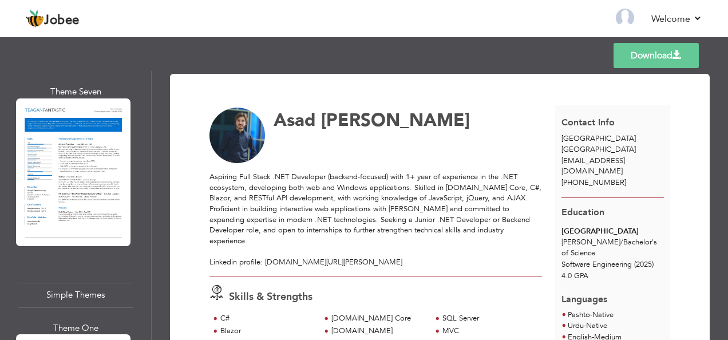
scroll to position [4099, 0]
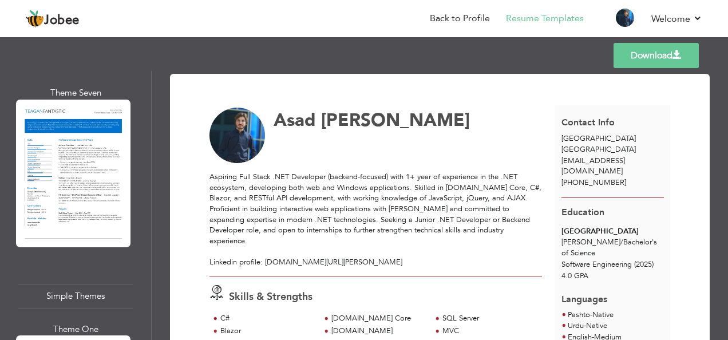
click at [69, 324] on div "Theme One" at bounding box center [75, 330] width 115 height 12
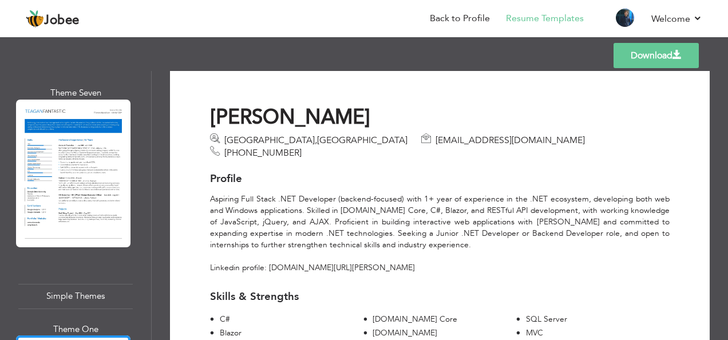
scroll to position [0, 0]
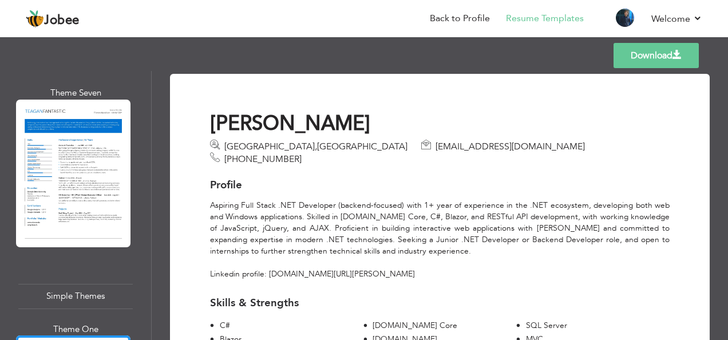
click at [634, 54] on link "Download" at bounding box center [656, 55] width 85 height 25
click at [438, 12] on link "Back to Profile" at bounding box center [460, 18] width 60 height 13
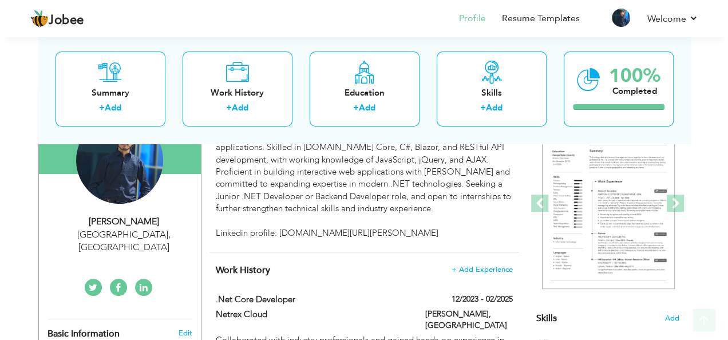
scroll to position [129, 0]
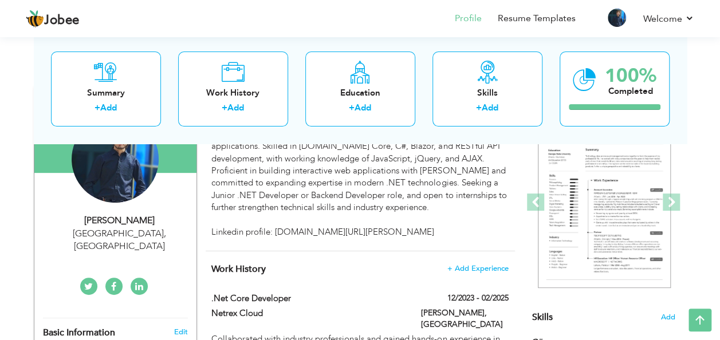
click at [138, 221] on div "[PERSON_NAME]" at bounding box center [119, 220] width 153 height 13
type input "Asad"
type input "[PERSON_NAME]"
type input "[PHONE_NUMBER]"
select select "number:166"
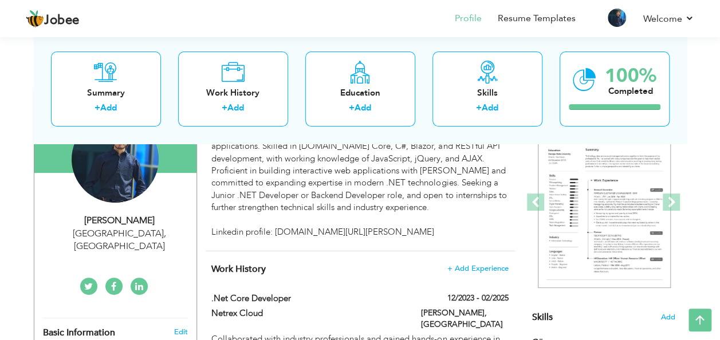
type input "[GEOGRAPHIC_DATA]"
select select "number:3"
type input "[DOMAIN_NAME][URL][PERSON_NAME]"
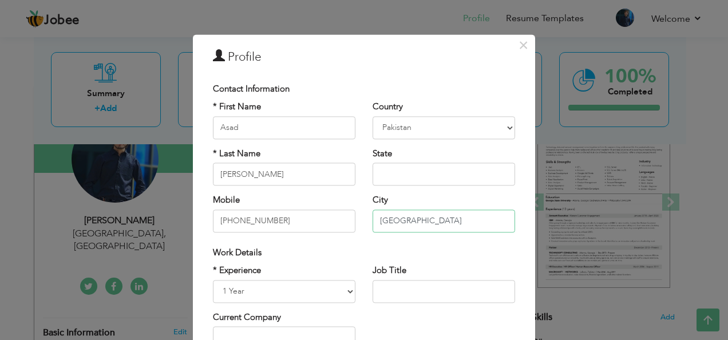
click at [414, 220] on input "[GEOGRAPHIC_DATA]" at bounding box center [444, 221] width 143 height 23
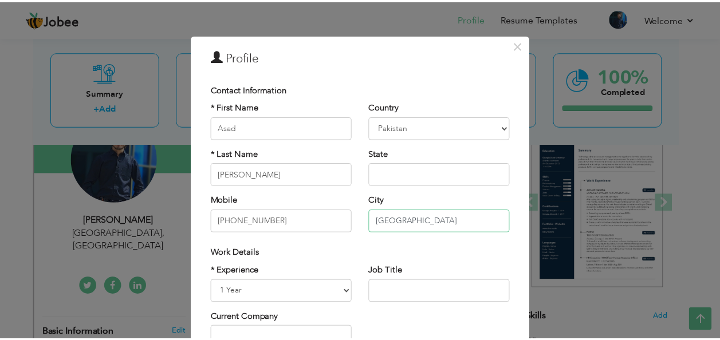
scroll to position [174, 0]
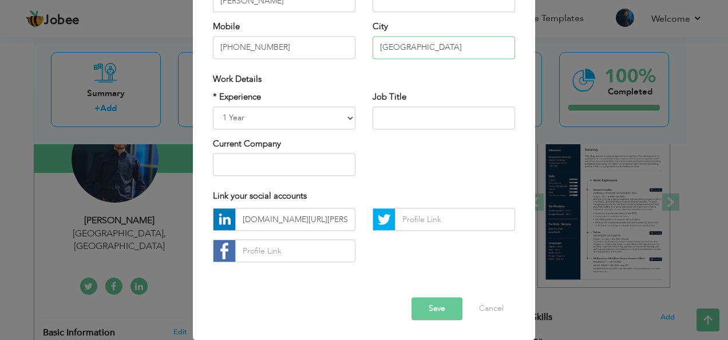
type input "[GEOGRAPHIC_DATA]"
click at [424, 306] on button "Save" at bounding box center [437, 309] width 51 height 23
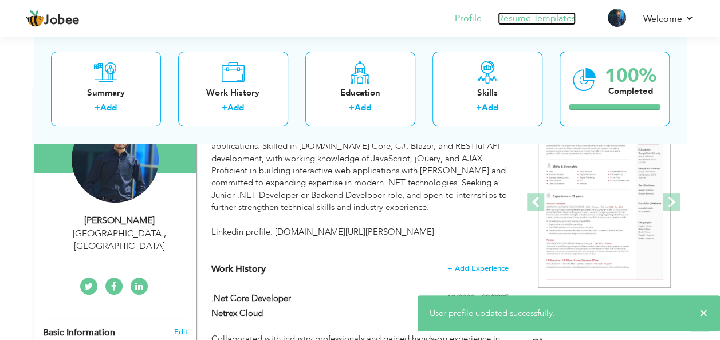
click at [510, 17] on link "Resume Templates" at bounding box center [537, 18] width 78 height 13
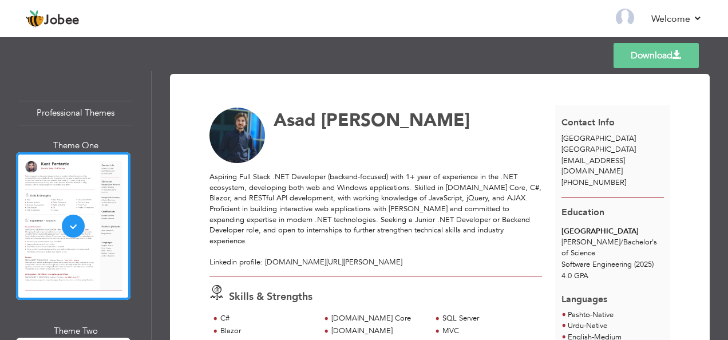
scroll to position [798, 0]
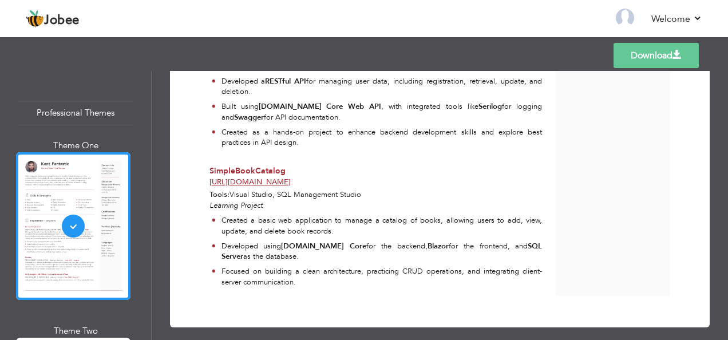
drag, startPoint x: 7, startPoint y: 277, endPoint x: 252, endPoint y: 198, distance: 257.2
click at [252, 200] on em "Learning Project" at bounding box center [236, 205] width 53 height 10
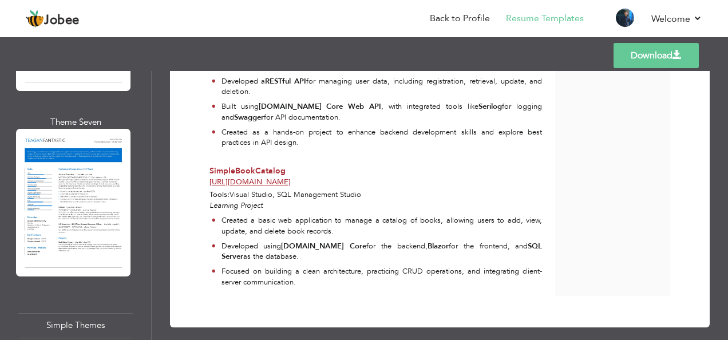
scroll to position [4082, 0]
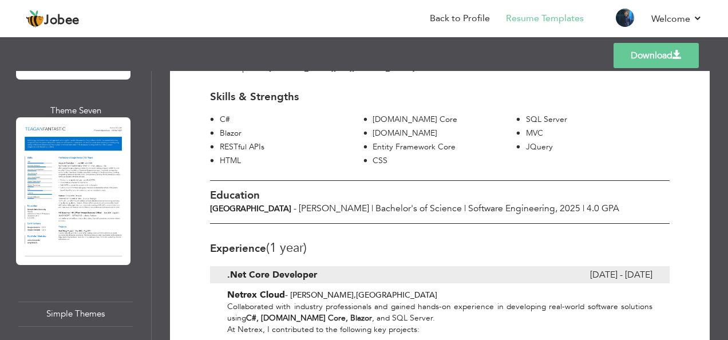
scroll to position [0, 0]
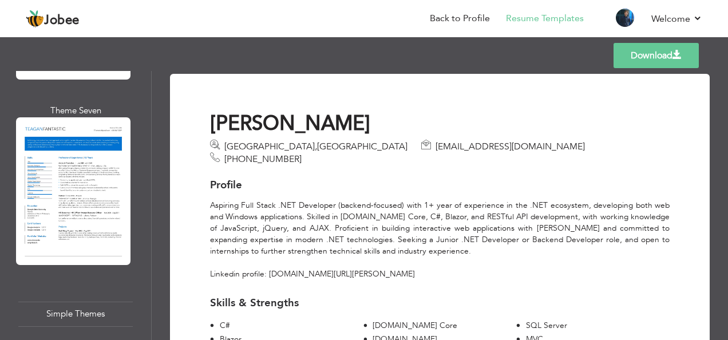
click at [670, 52] on link "Download" at bounding box center [656, 55] width 85 height 25
click at [447, 15] on link "Back to Profile" at bounding box center [460, 18] width 60 height 13
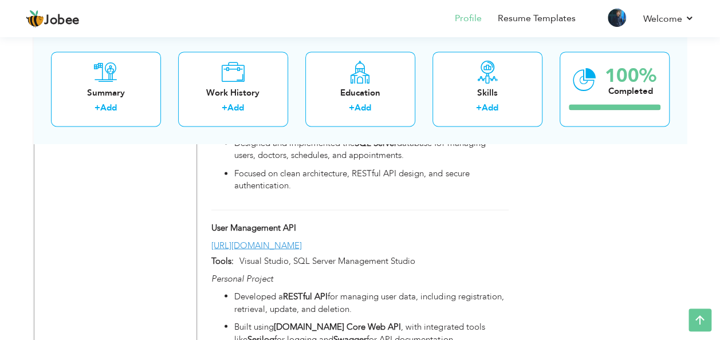
scroll to position [852, 0]
click at [302, 239] on link "[URL][DOMAIN_NAME]" at bounding box center [256, 244] width 90 height 11
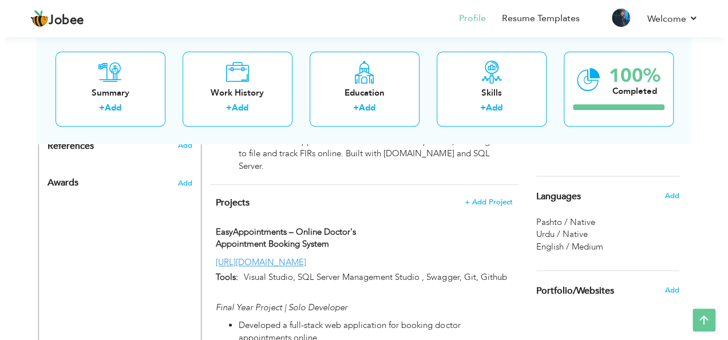
scroll to position [615, 0]
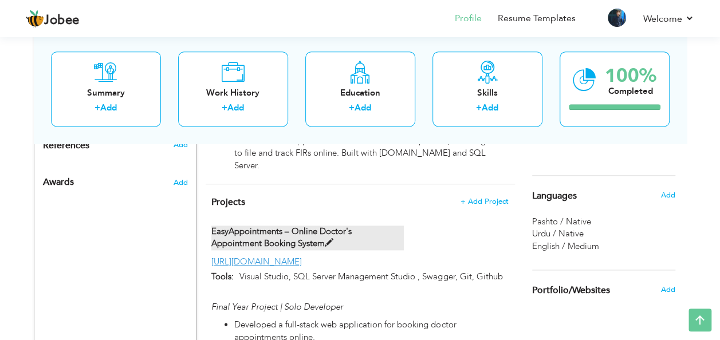
click at [353, 235] on label "EasyAppointments – Online Doctor's Appointment Booking System" at bounding box center [307, 238] width 192 height 25
type input "EasyAppointments – Online Doctor's Appointment Booking System"
type input "https://github.com/asad-mehsud"
type input "Visual Studio, SQL Server Management Studio , Swagger, Git, Github"
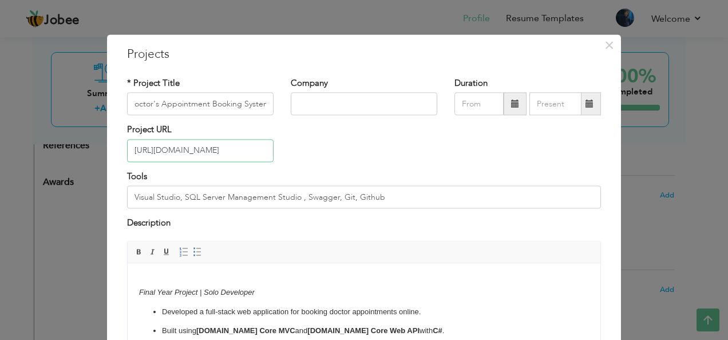
scroll to position [0, 0]
click at [219, 149] on input "https://github.com/asad-mehsud" at bounding box center [200, 150] width 147 height 23
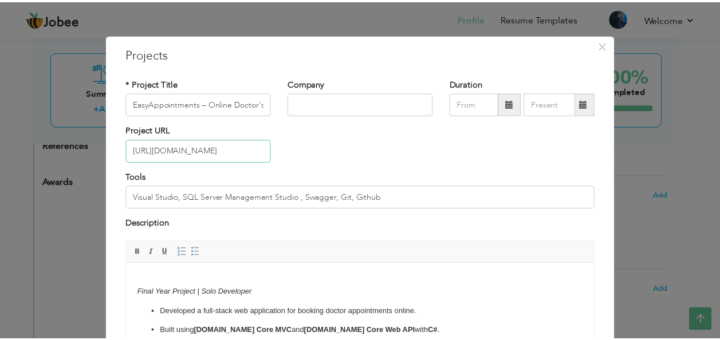
scroll to position [116, 0]
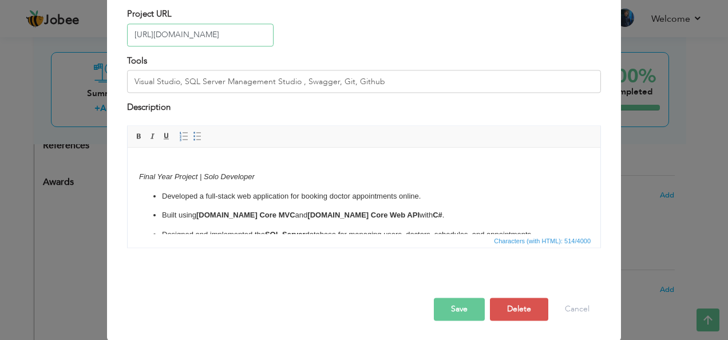
type input "[URL][DOMAIN_NAME]"
click at [457, 309] on button "Save" at bounding box center [459, 309] width 51 height 23
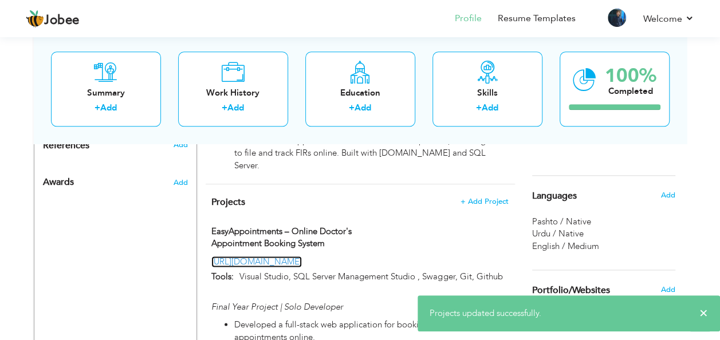
click at [302, 256] on link "[URL][DOMAIN_NAME]" at bounding box center [256, 261] width 90 height 11
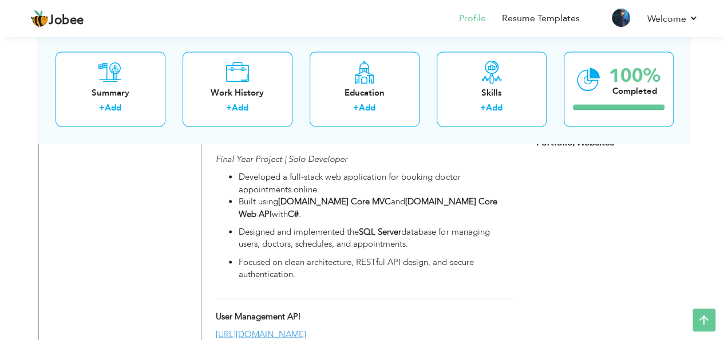
scroll to position [818, 0]
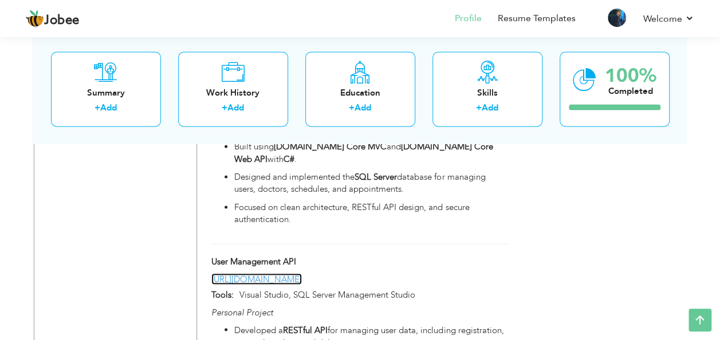
click at [302, 273] on link "https://github.com/asad-mehsud" at bounding box center [256, 278] width 90 height 11
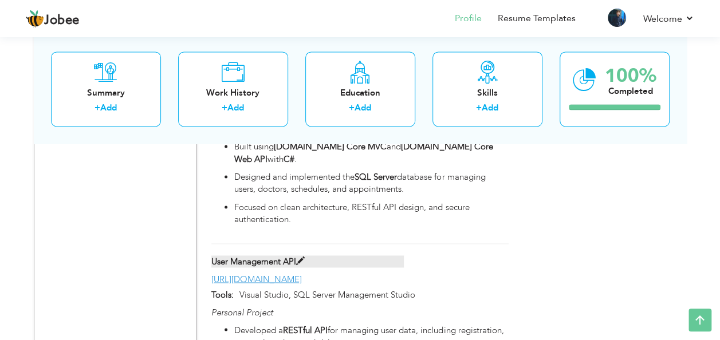
click at [281, 255] on label "User Management API" at bounding box center [307, 261] width 192 height 12
type input "User Management API"
type input "https://github.com/asad-mehsud"
type input "Visual Studio, SQL Server Management Studio"
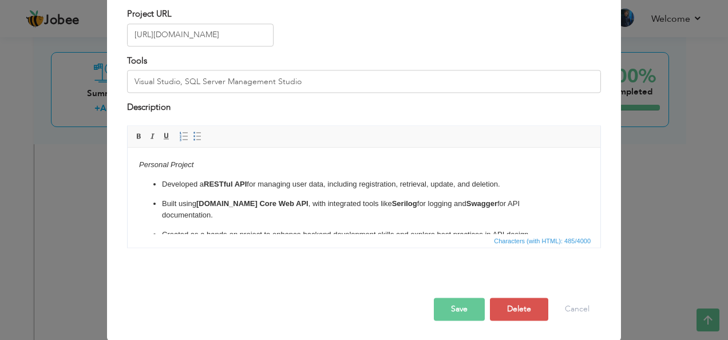
scroll to position [0, 0]
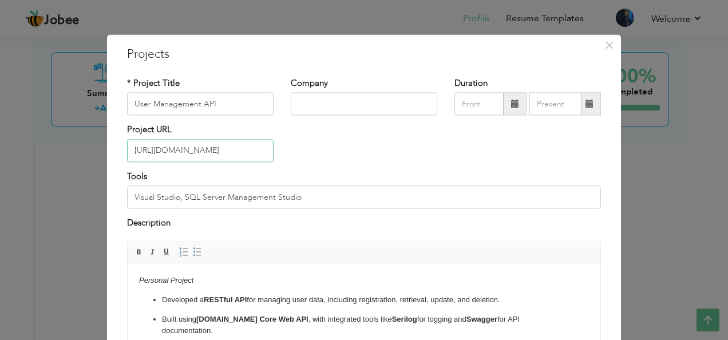
click at [221, 152] on input "https://github.com/asad-mehsud" at bounding box center [200, 150] width 147 height 23
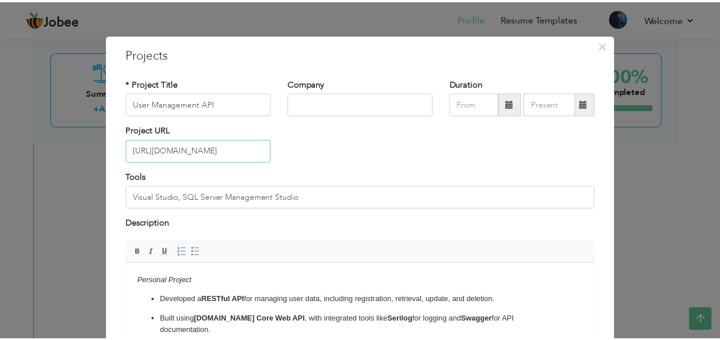
scroll to position [116, 0]
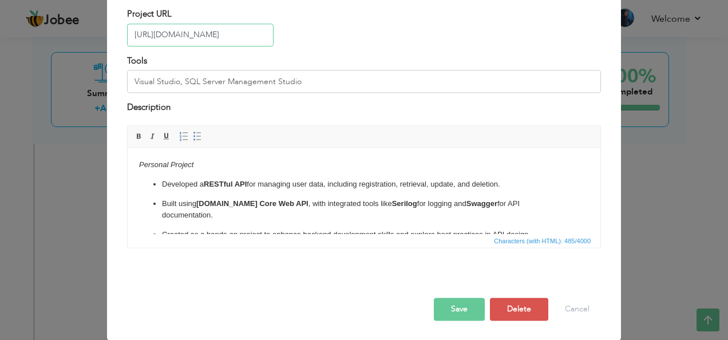
type input "[URL][DOMAIN_NAME]"
click at [455, 310] on button "Save" at bounding box center [459, 309] width 51 height 23
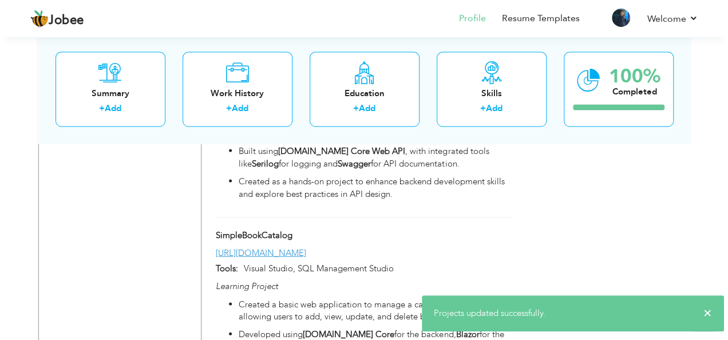
scroll to position [1054, 0]
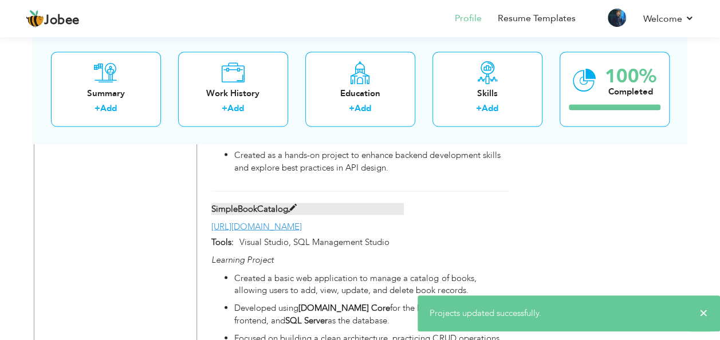
click at [277, 203] on label "SimpleBookCatalog" at bounding box center [307, 209] width 192 height 12
type input "SimpleBookCatalog"
type input "https://github.com/asad-mehsud"
type input "Visual Studio, SQL Management Studio"
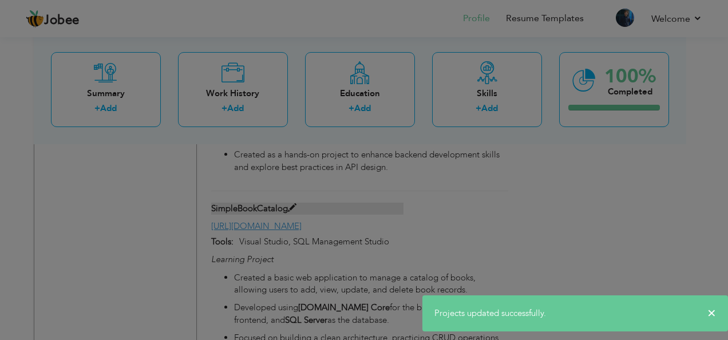
scroll to position [0, 0]
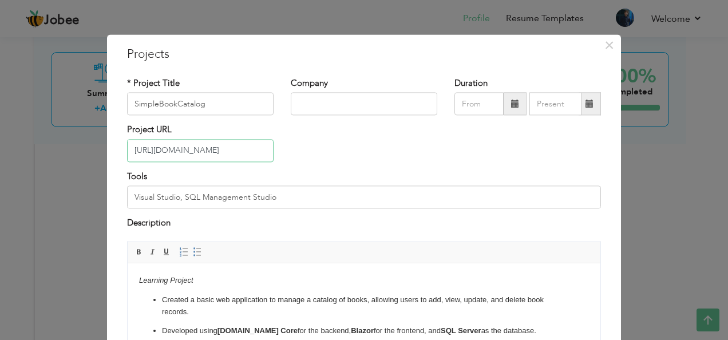
click at [220, 152] on input "https://github.com/asad-mehsud" at bounding box center [200, 150] width 147 height 23
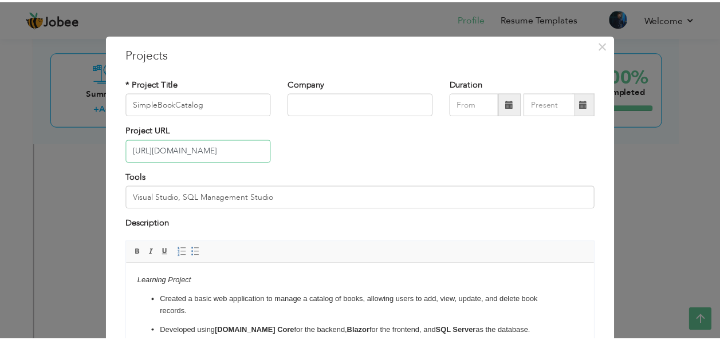
scroll to position [116, 0]
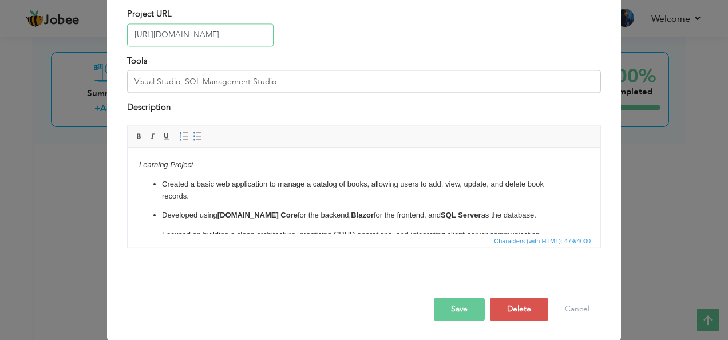
type input "https://github.com/asadmehsud"
click at [456, 308] on button "Save" at bounding box center [459, 309] width 51 height 23
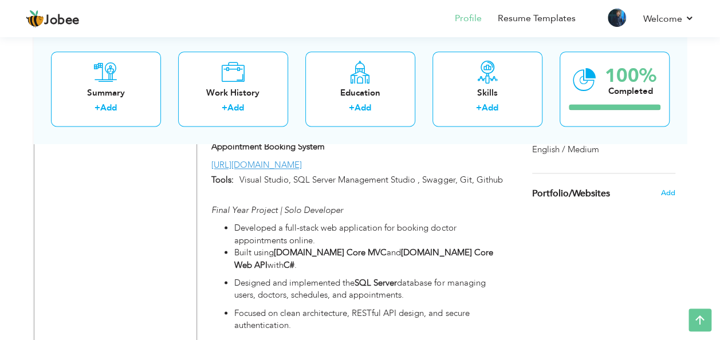
scroll to position [712, 0]
click at [544, 18] on link "Resume Templates" at bounding box center [537, 18] width 78 height 13
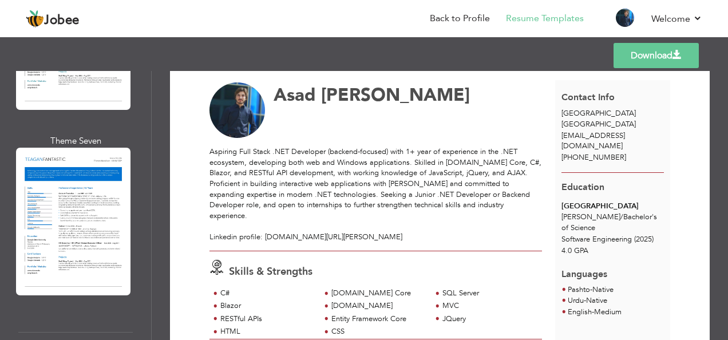
scroll to position [4099, 0]
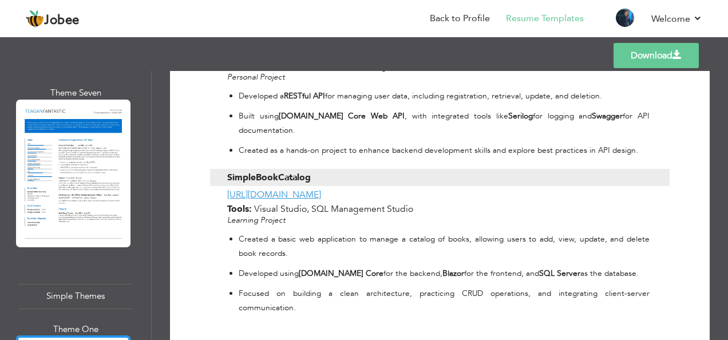
scroll to position [1065, 0]
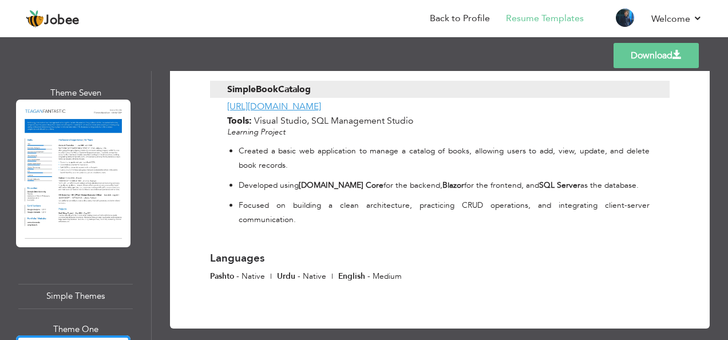
click at [627, 53] on link "Download" at bounding box center [656, 55] width 85 height 25
click at [438, 15] on link "Back to Profile" at bounding box center [460, 18] width 60 height 13
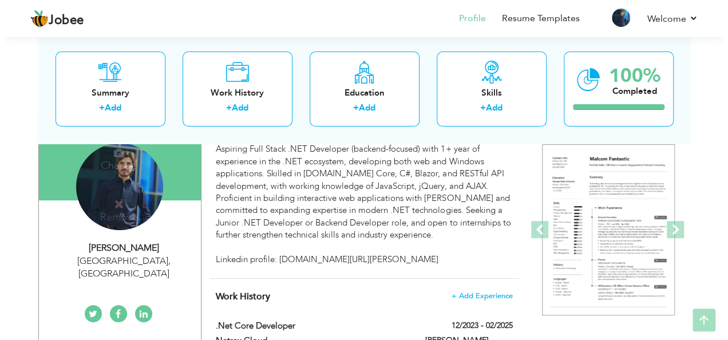
scroll to position [112, 0]
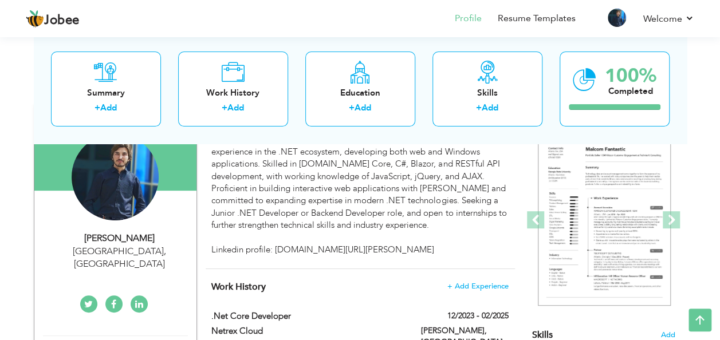
click at [123, 245] on div "[GEOGRAPHIC_DATA] , [GEOGRAPHIC_DATA]" at bounding box center [119, 258] width 153 height 26
type input "Asad"
type input "[PERSON_NAME]"
type input "[PHONE_NUMBER]"
select select "number:166"
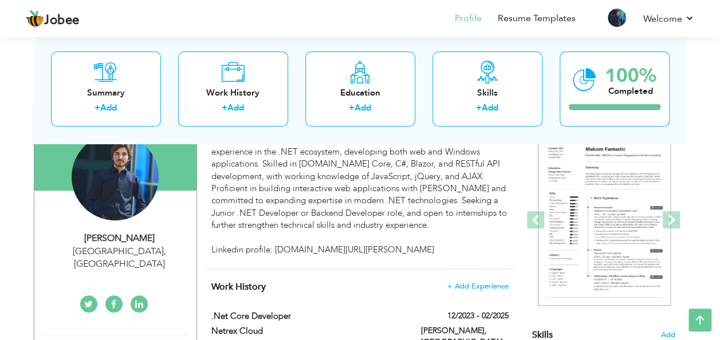
type input "[GEOGRAPHIC_DATA]"
select select "number:3"
type input "[DOMAIN_NAME][URL][PERSON_NAME]"
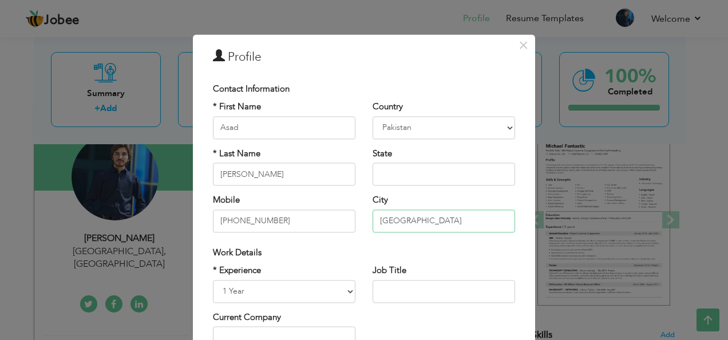
click at [401, 221] on input "[GEOGRAPHIC_DATA]" at bounding box center [444, 221] width 143 height 23
type input "[GEOGRAPHIC_DATA]"
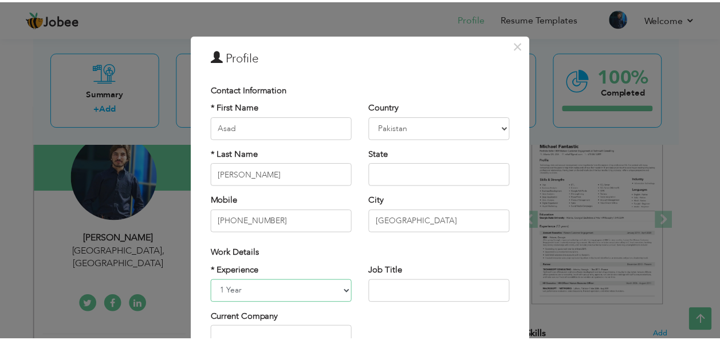
scroll to position [174, 0]
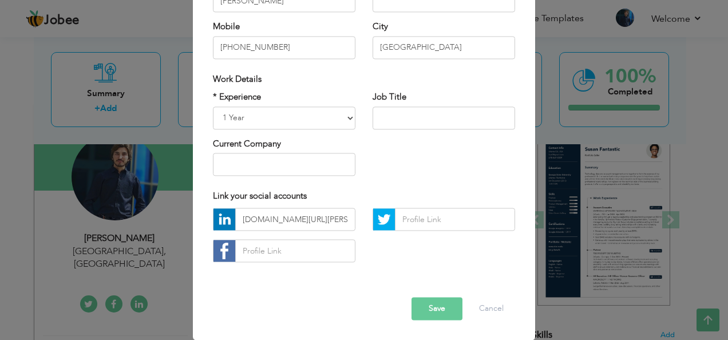
click at [419, 312] on button "Save" at bounding box center [437, 309] width 51 height 23
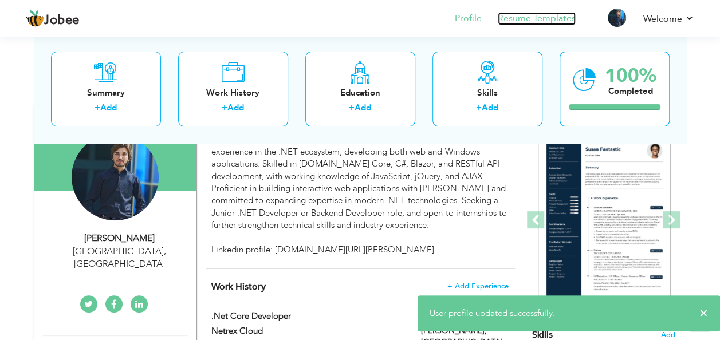
click at [520, 20] on link "Resume Templates" at bounding box center [537, 18] width 78 height 13
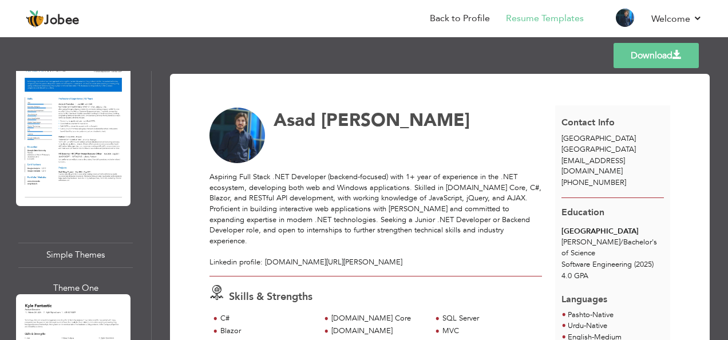
scroll to position [4141, 0]
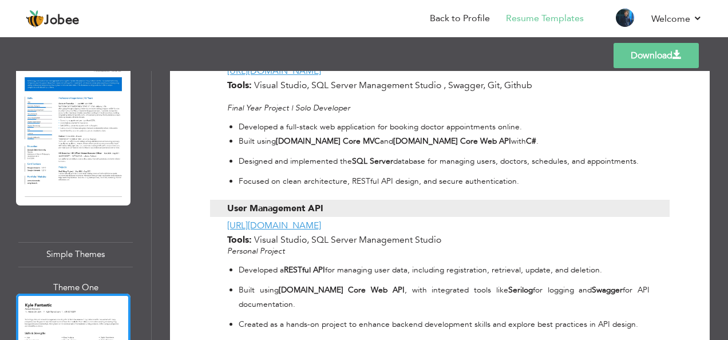
scroll to position [1065, 0]
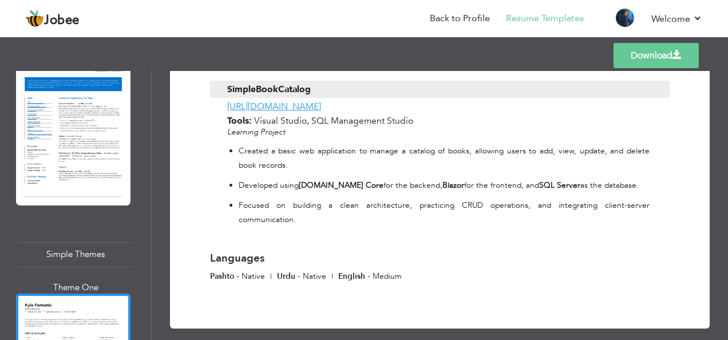
click at [645, 54] on link "Download" at bounding box center [656, 55] width 85 height 25
click at [438, 18] on link "Back to Profile" at bounding box center [460, 18] width 60 height 13
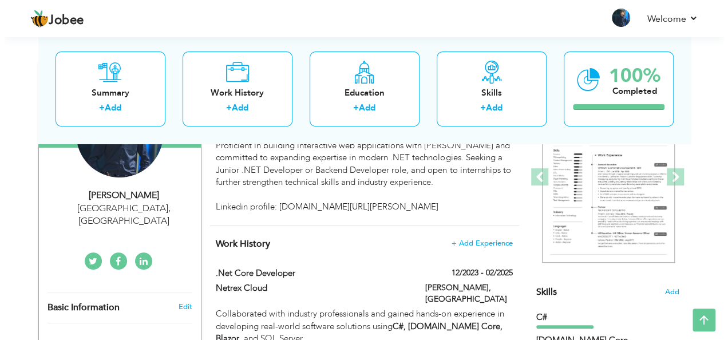
scroll to position [152, 0]
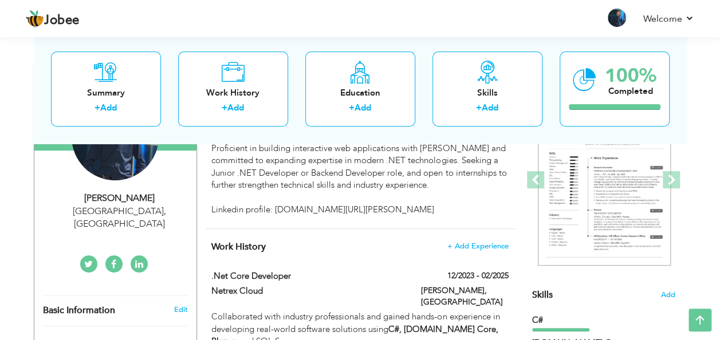
click at [132, 199] on div "[PERSON_NAME]" at bounding box center [119, 198] width 153 height 13
type input "Asad"
type input "[PERSON_NAME]"
type input "[PHONE_NUMBER]"
select select "number:166"
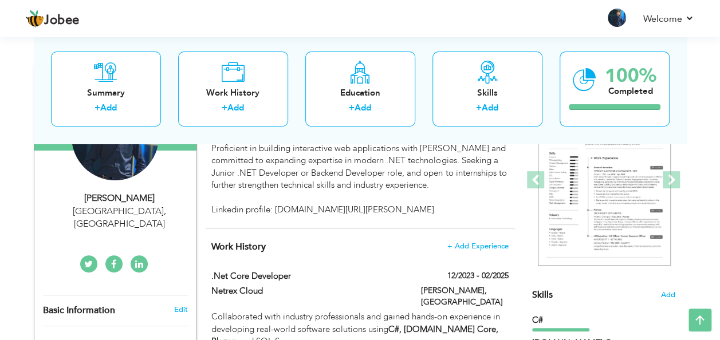
type input "[GEOGRAPHIC_DATA]"
select select "number:3"
type input "[DOMAIN_NAME][URL][PERSON_NAME]"
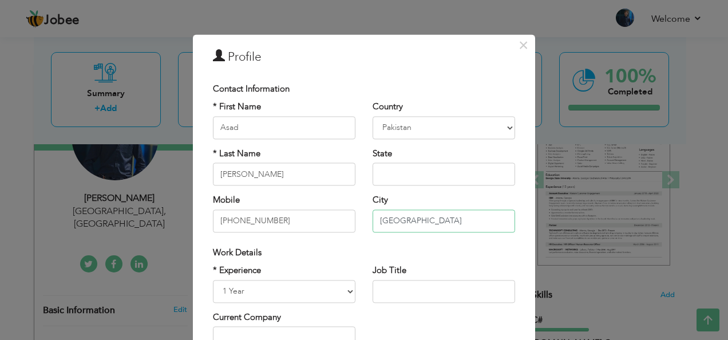
click at [397, 218] on input "[GEOGRAPHIC_DATA]" at bounding box center [444, 221] width 143 height 23
type input "[GEOGRAPHIC_DATA]"
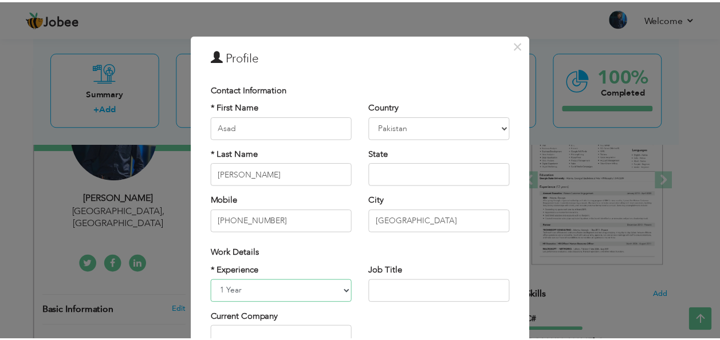
scroll to position [174, 0]
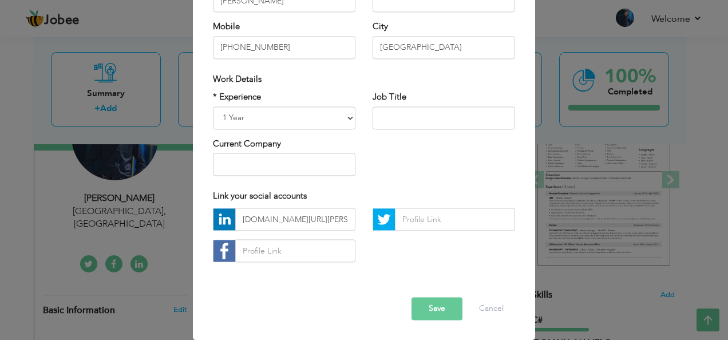
click at [420, 301] on button "Save" at bounding box center [437, 309] width 51 height 23
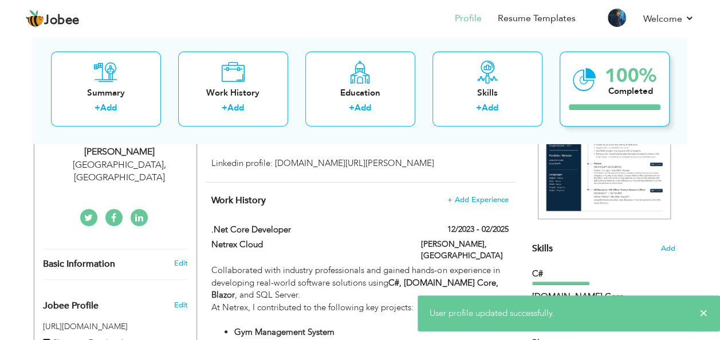
scroll to position [0, 0]
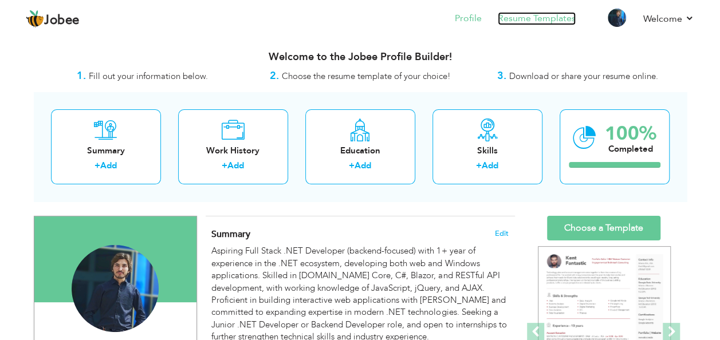
click at [542, 15] on link "Resume Templates" at bounding box center [537, 18] width 78 height 13
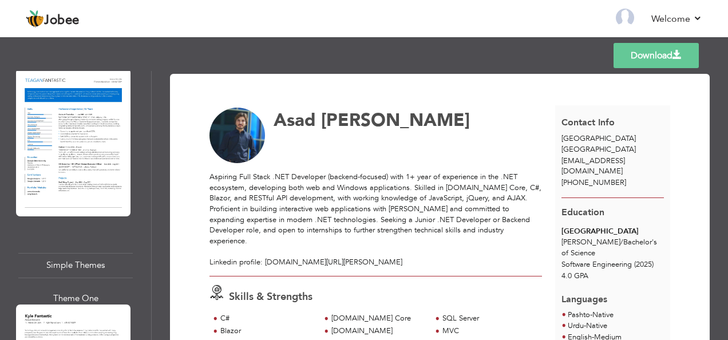
scroll to position [4131, 0]
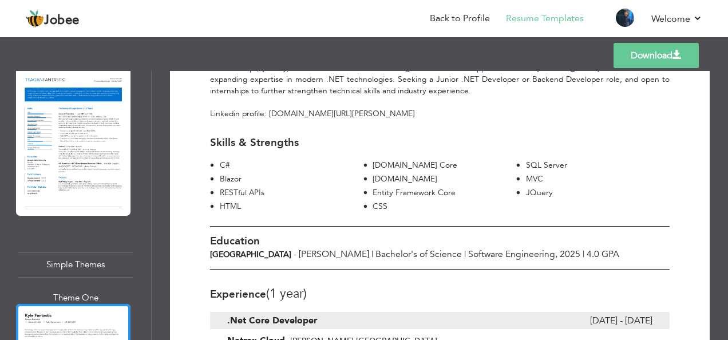
scroll to position [0, 0]
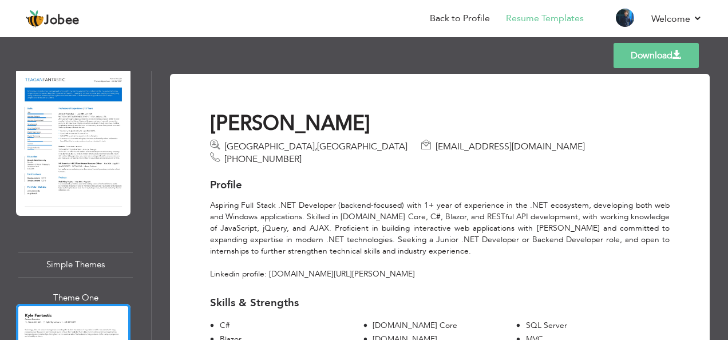
click at [648, 53] on link "Download" at bounding box center [656, 55] width 85 height 25
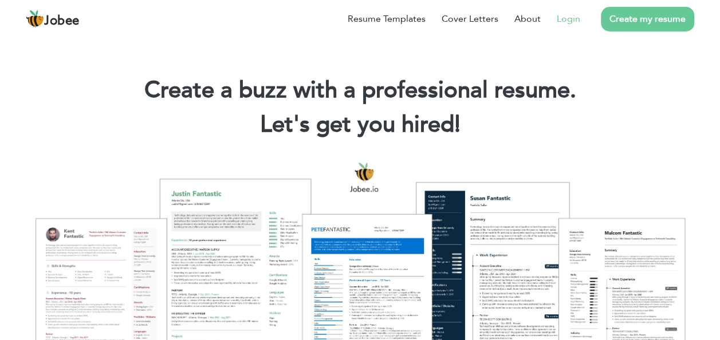
click at [574, 17] on link "Login" at bounding box center [568, 19] width 23 height 14
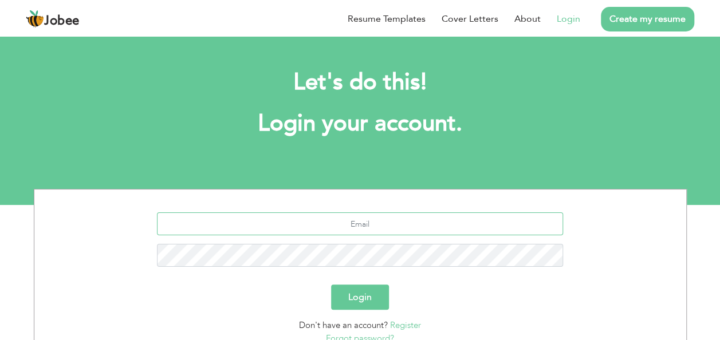
click at [359, 216] on input "text" at bounding box center [360, 223] width 406 height 23
type input "[EMAIL_ADDRESS][DOMAIN_NAME]"
click at [367, 298] on button "Login" at bounding box center [360, 297] width 58 height 25
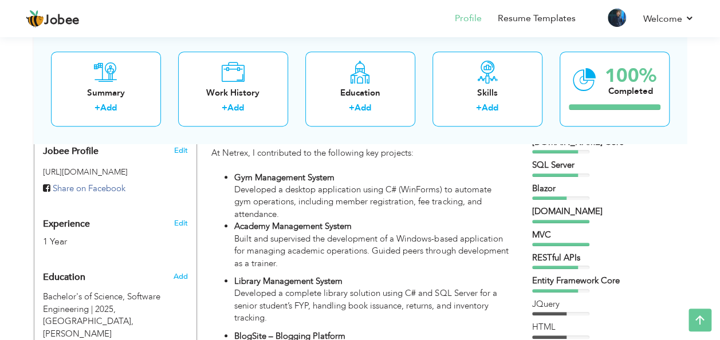
scroll to position [359, 0]
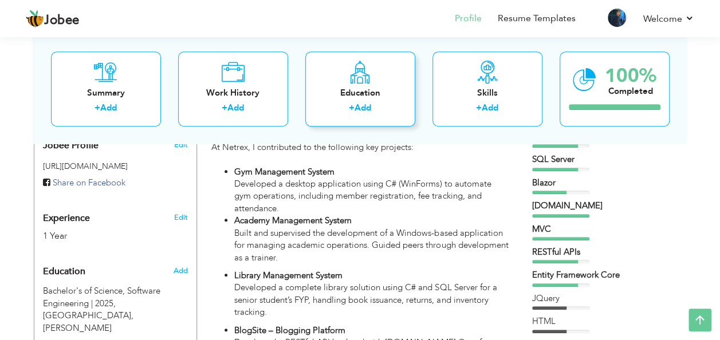
click at [385, 78] on div "Education + Add" at bounding box center [360, 89] width 110 height 75
radio input "true"
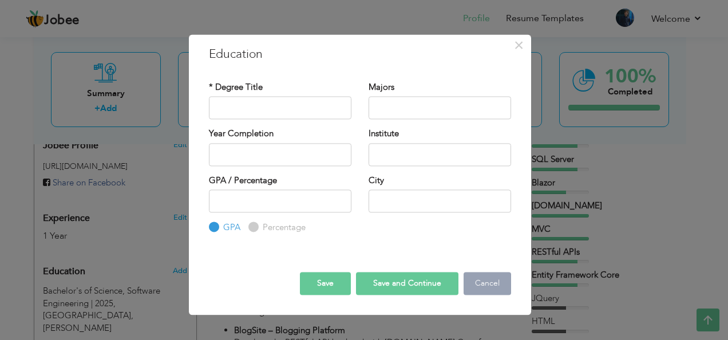
click at [486, 281] on button "Cancel" at bounding box center [488, 283] width 48 height 23
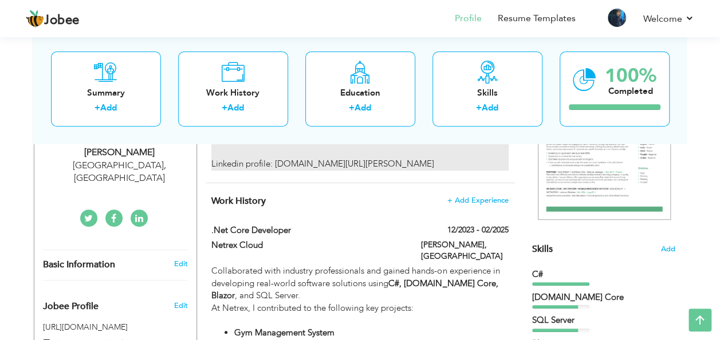
scroll to position [198, 0]
